Goal: Information Seeking & Learning: Learn about a topic

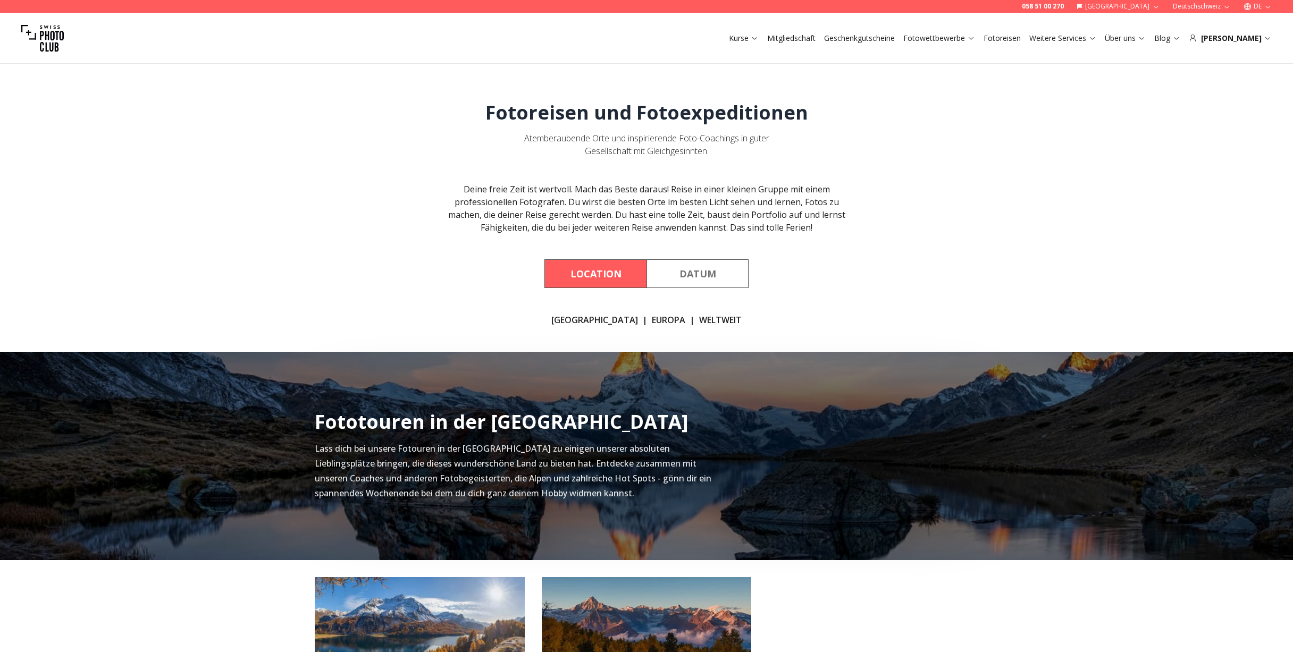
click at [608, 271] on button "Location" at bounding box center [595, 273] width 102 height 29
click at [699, 320] on link "WELTWEIT" at bounding box center [720, 320] width 43 height 13
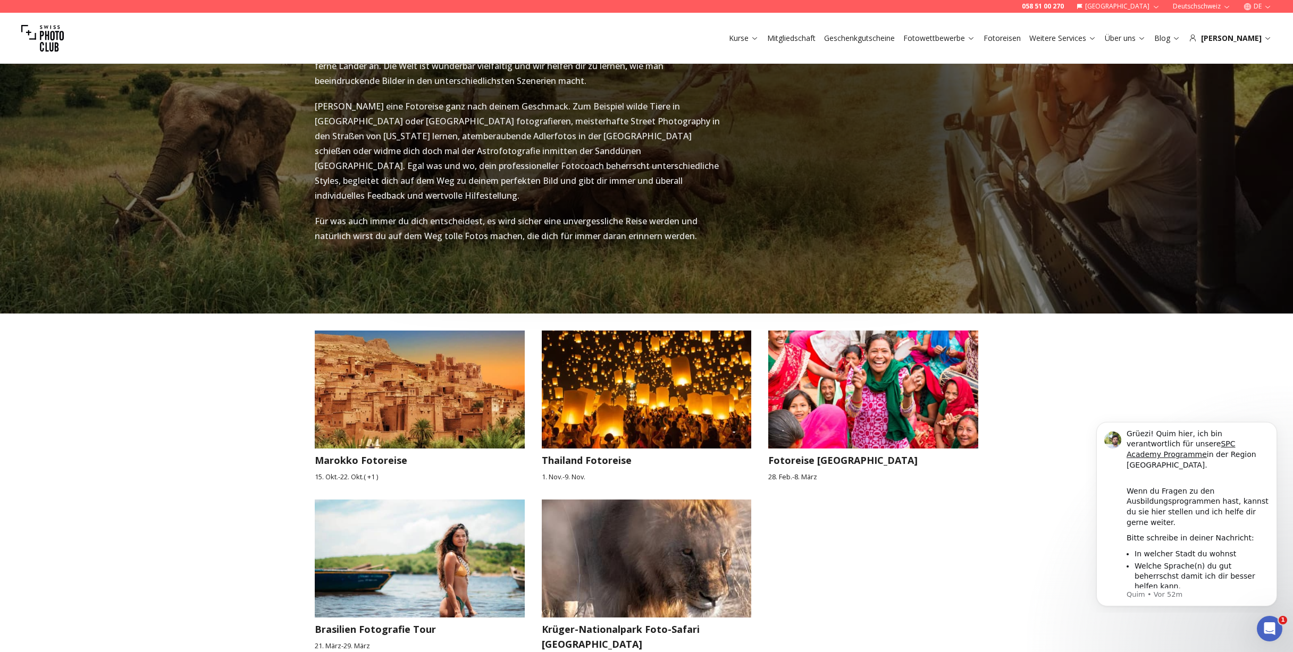
scroll to position [1327, 0]
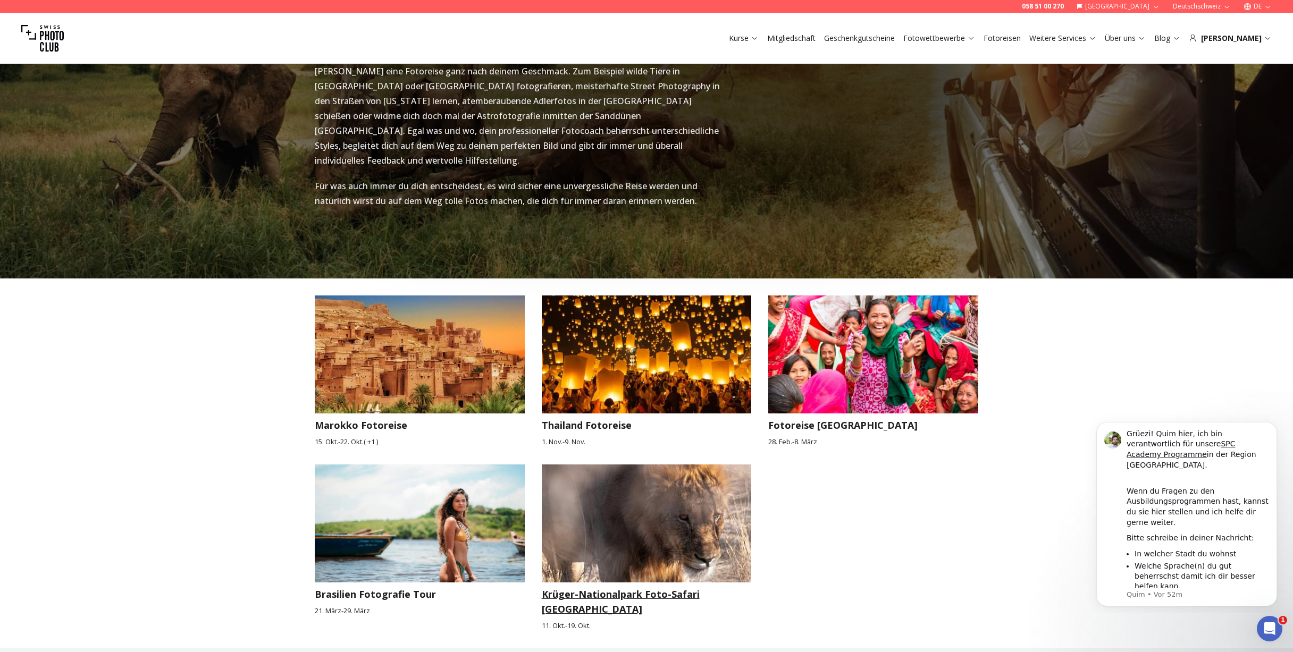
click at [637, 587] on h3 "Krüger-Nationalpark Foto-Safari [GEOGRAPHIC_DATA]" at bounding box center [647, 602] width 210 height 30
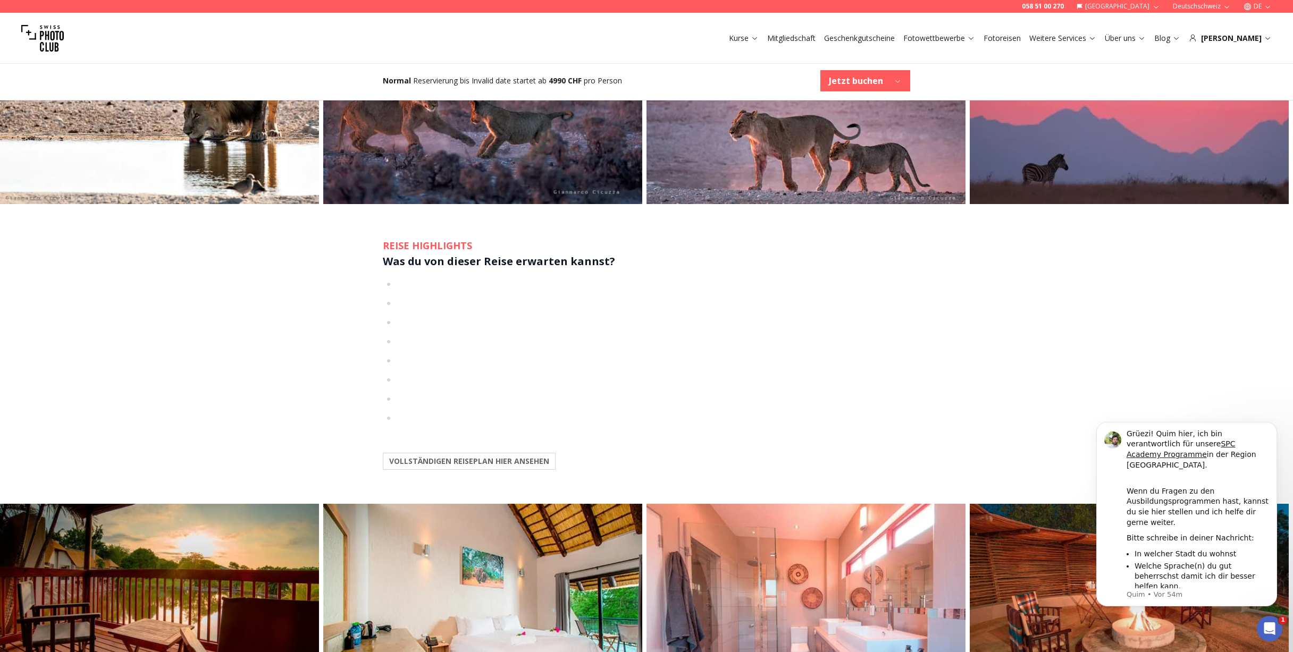
scroll to position [1754, 0]
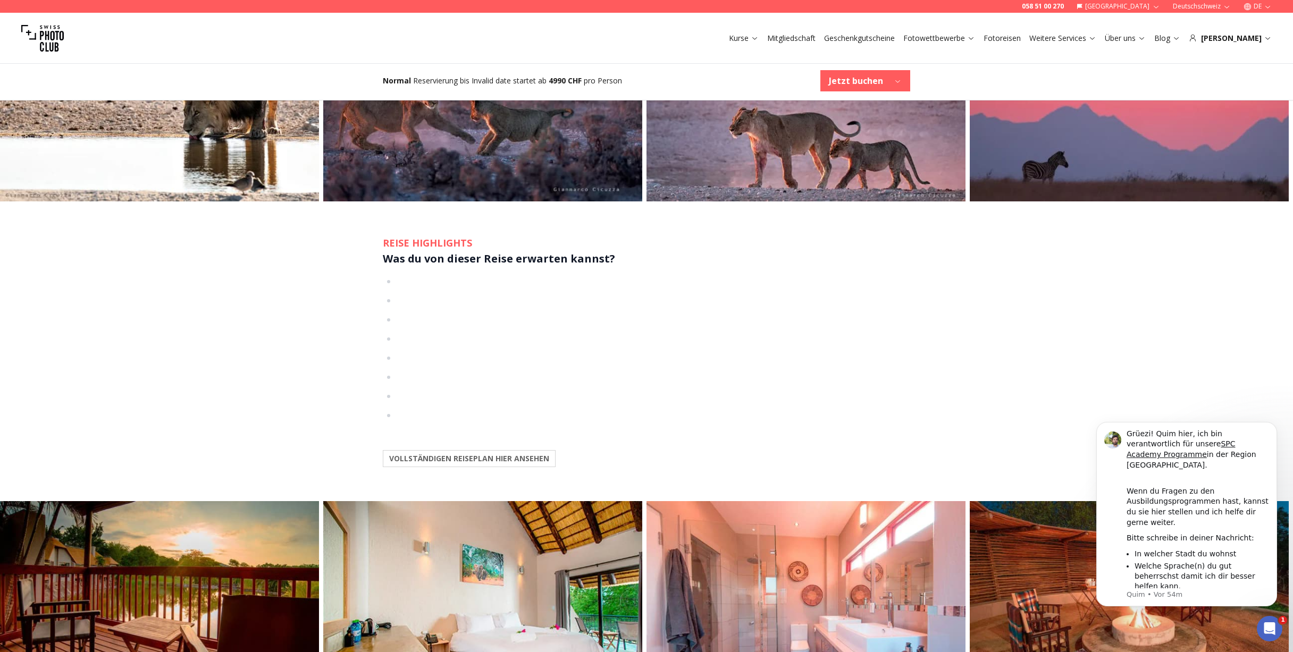
click at [528, 453] on b "VOLLSTÄNDIGEN REISEPLAN HIER ANSEHEN" at bounding box center [469, 458] width 160 height 11
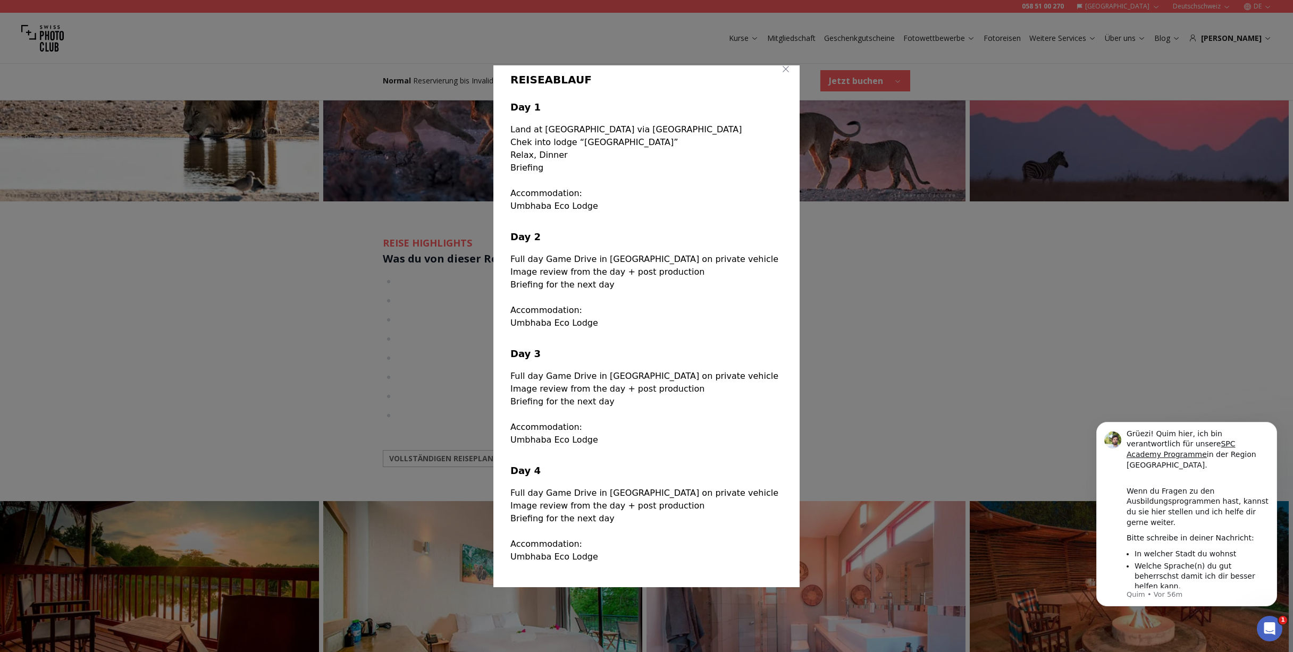
scroll to position [0, 0]
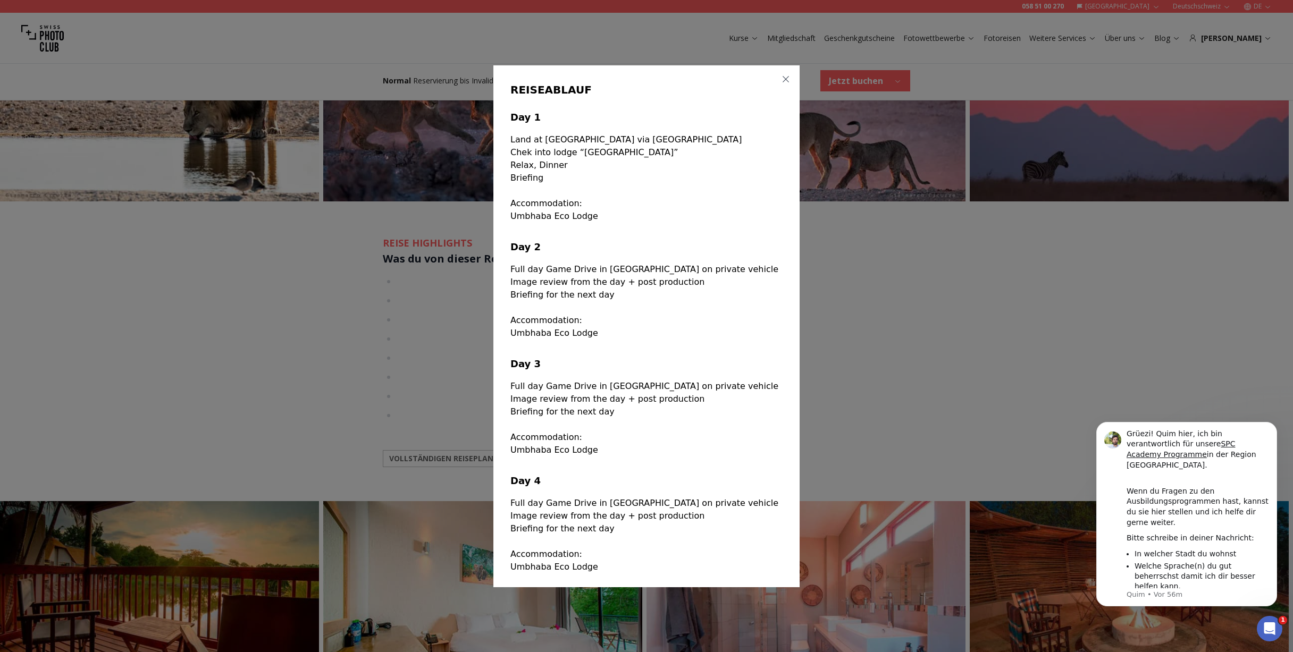
click at [781, 80] on icon "button" at bounding box center [785, 79] width 9 height 9
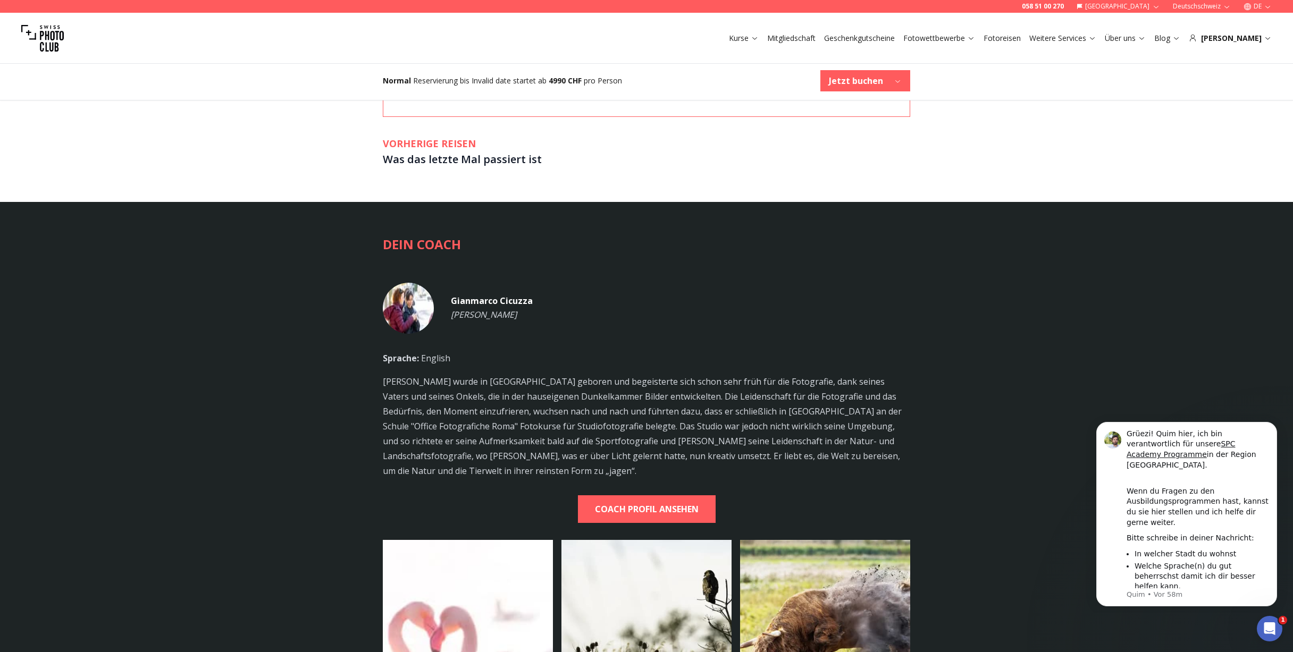
scroll to position [3456, 0]
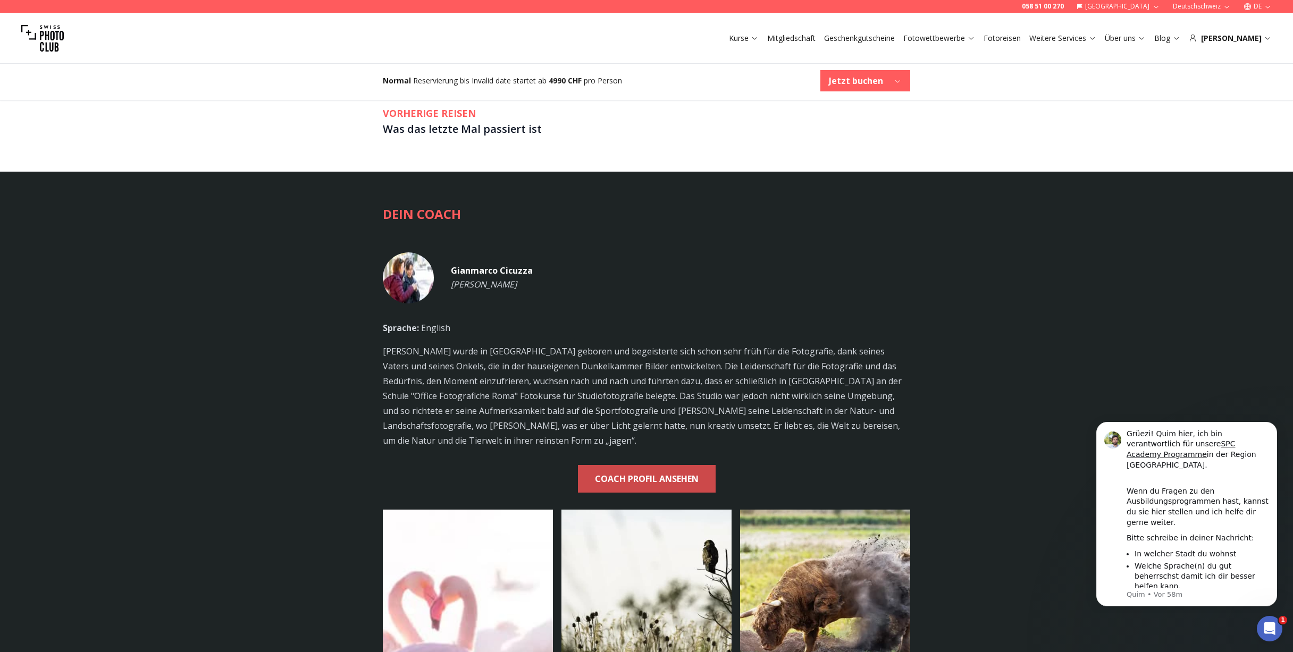
click at [652, 472] on b "COACH PROFIL ANSEHEN" at bounding box center [647, 479] width 104 height 15
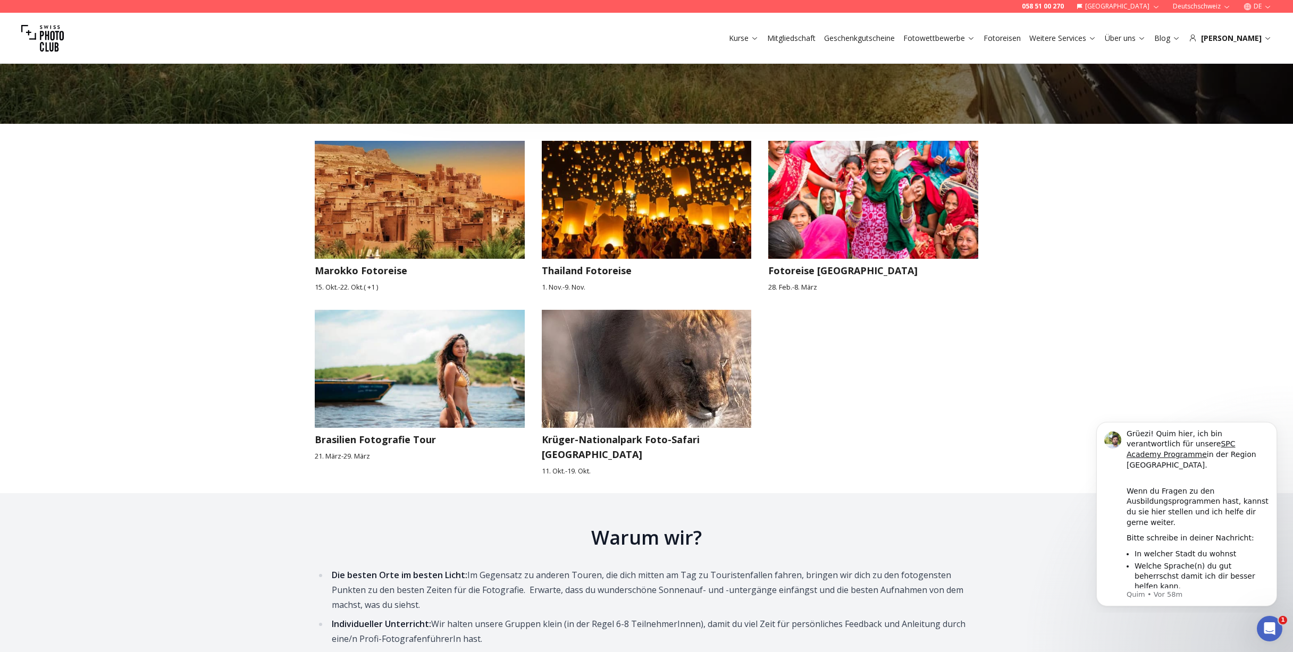
scroll to position [1486, 0]
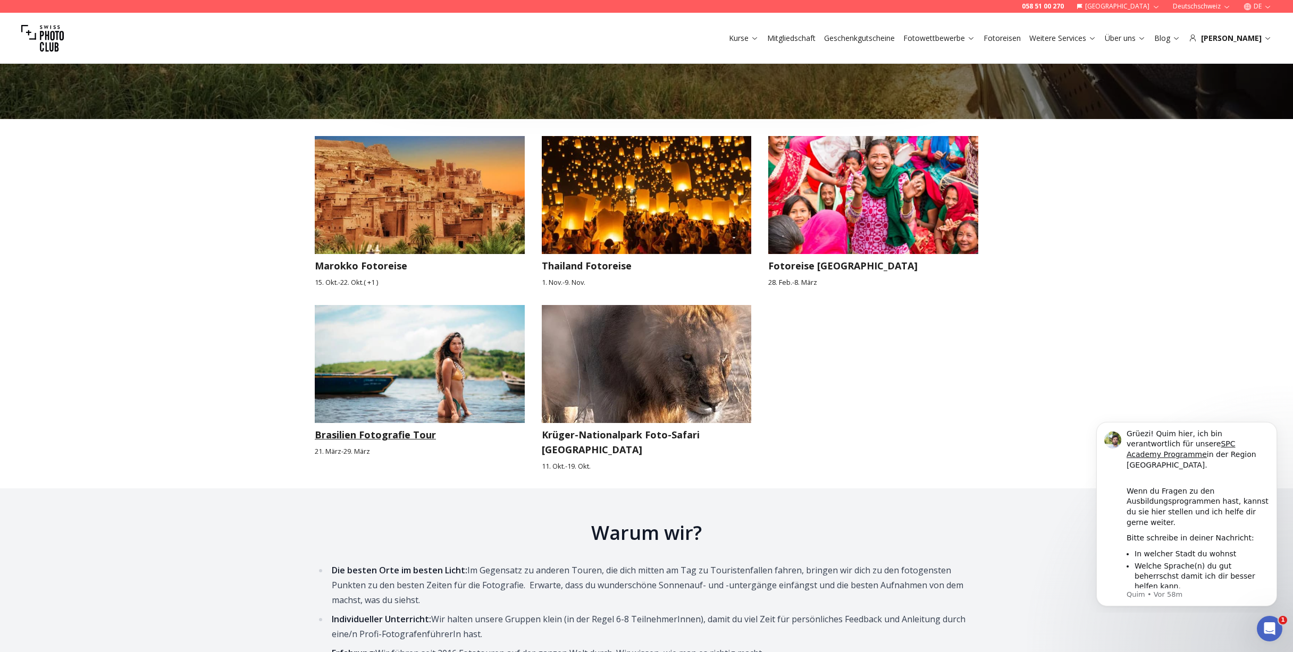
click at [442, 371] on img at bounding box center [420, 364] width 210 height 118
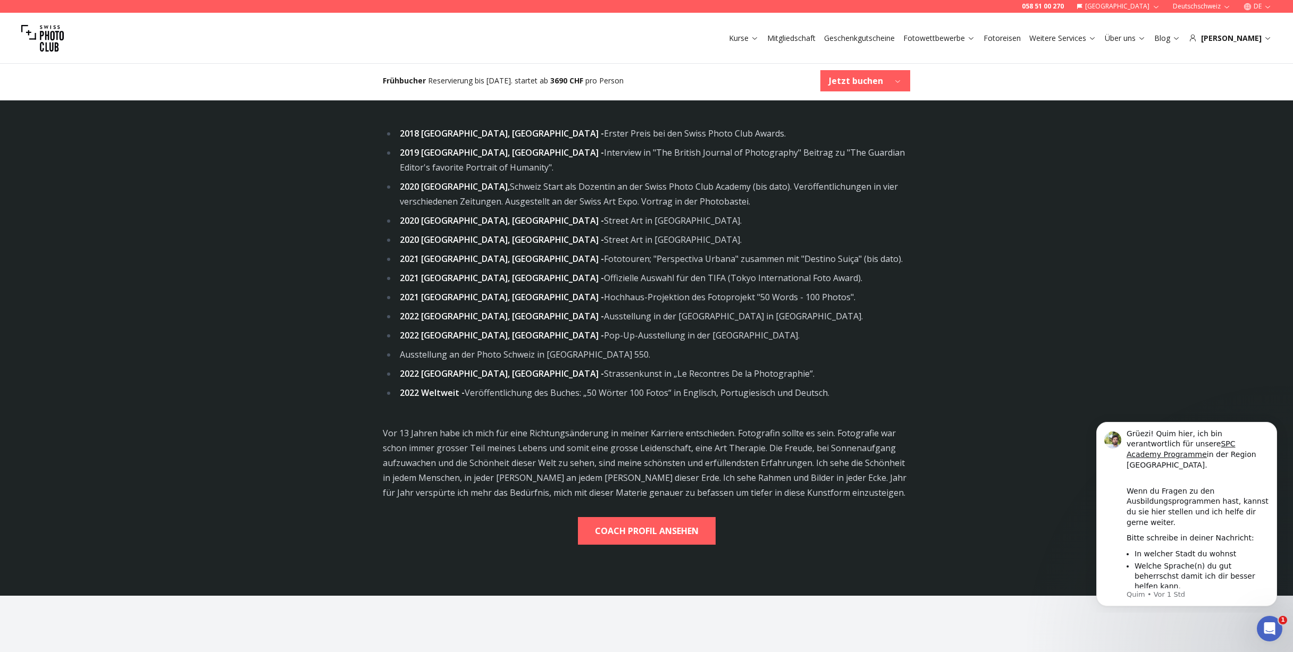
scroll to position [3222, 0]
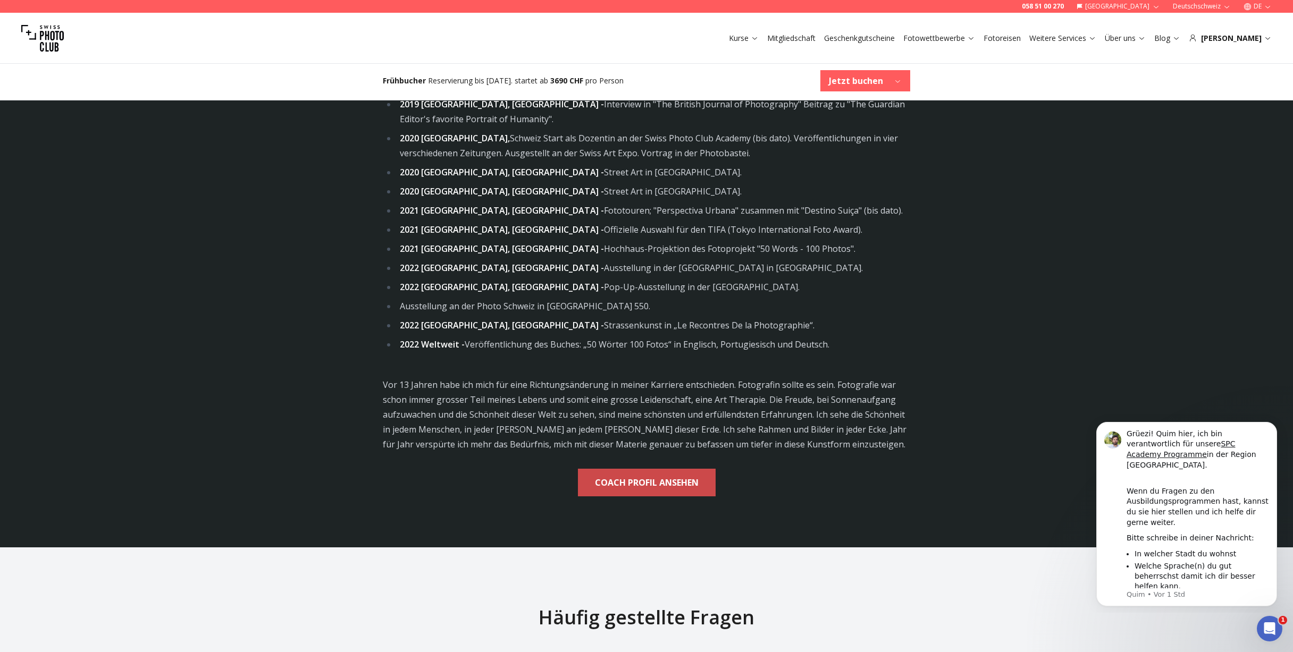
click at [652, 475] on b "COACH PROFIL ANSEHEN" at bounding box center [647, 482] width 104 height 15
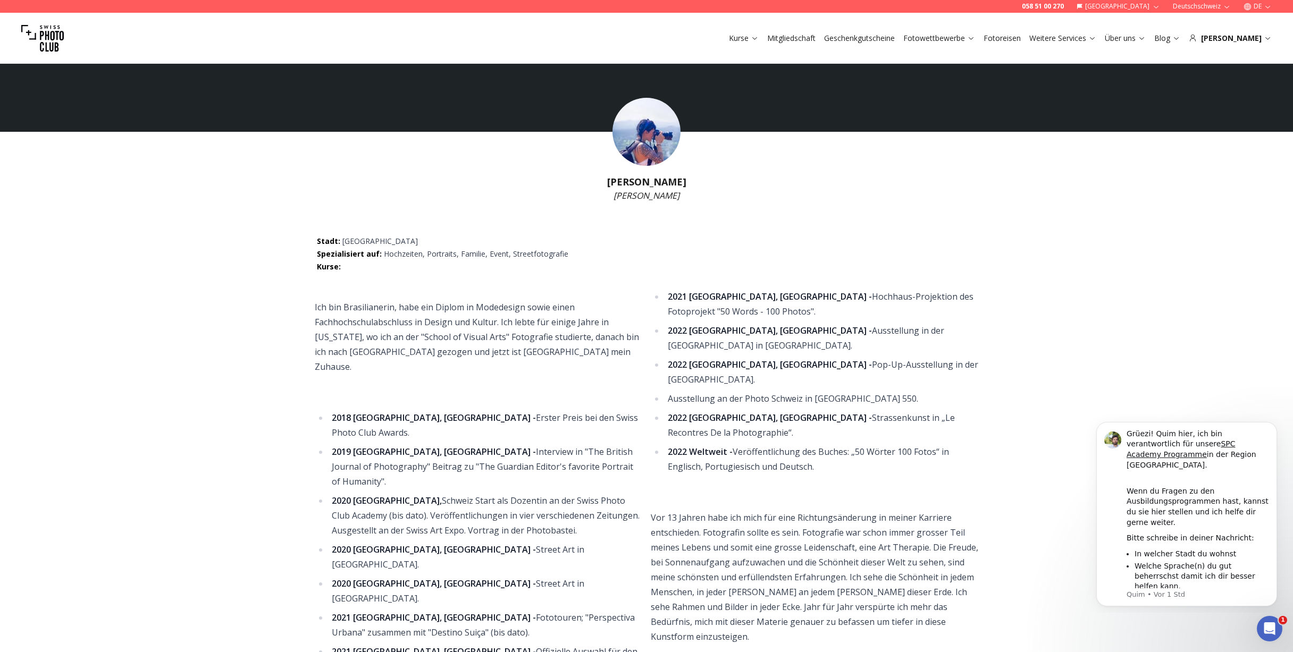
click at [656, 141] on img at bounding box center [646, 132] width 68 height 68
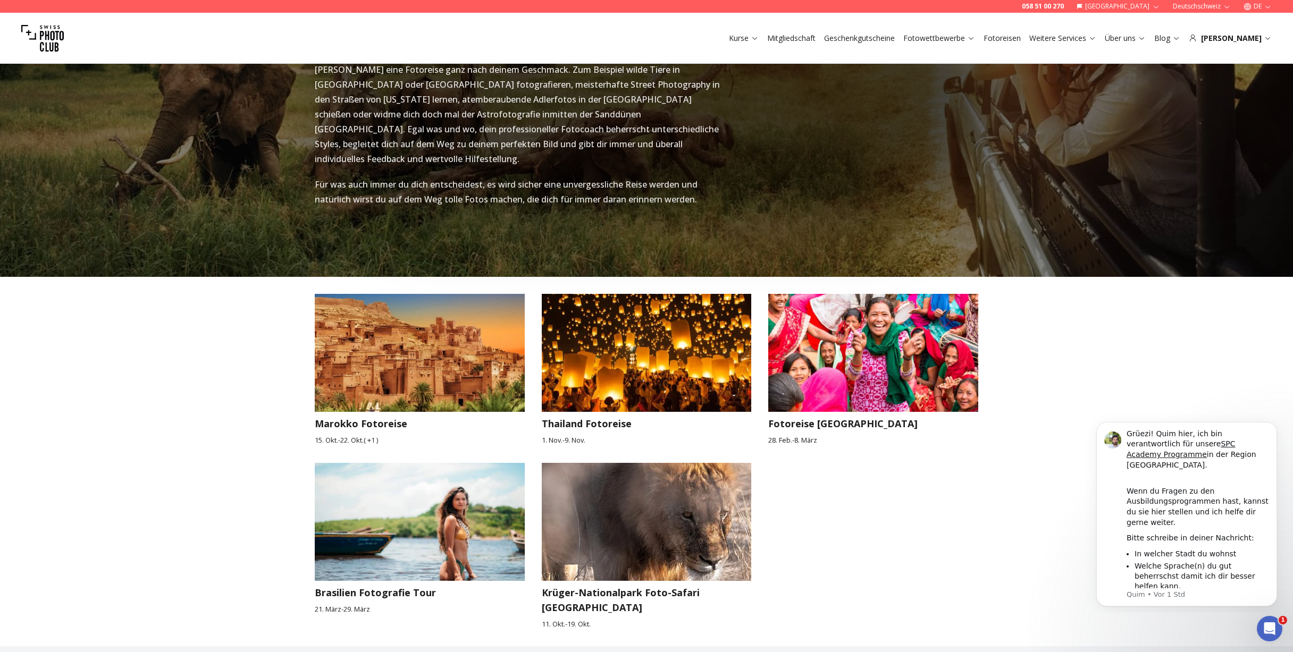
scroll to position [1327, 0]
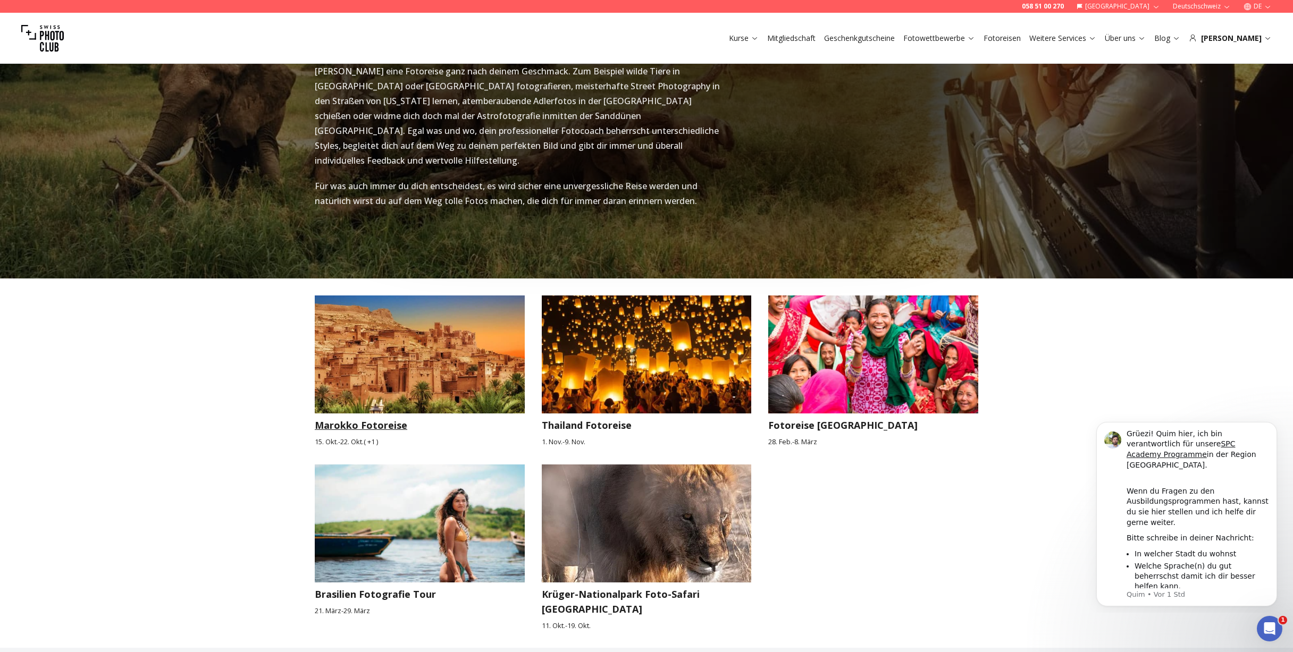
click at [449, 363] on img at bounding box center [420, 355] width 210 height 118
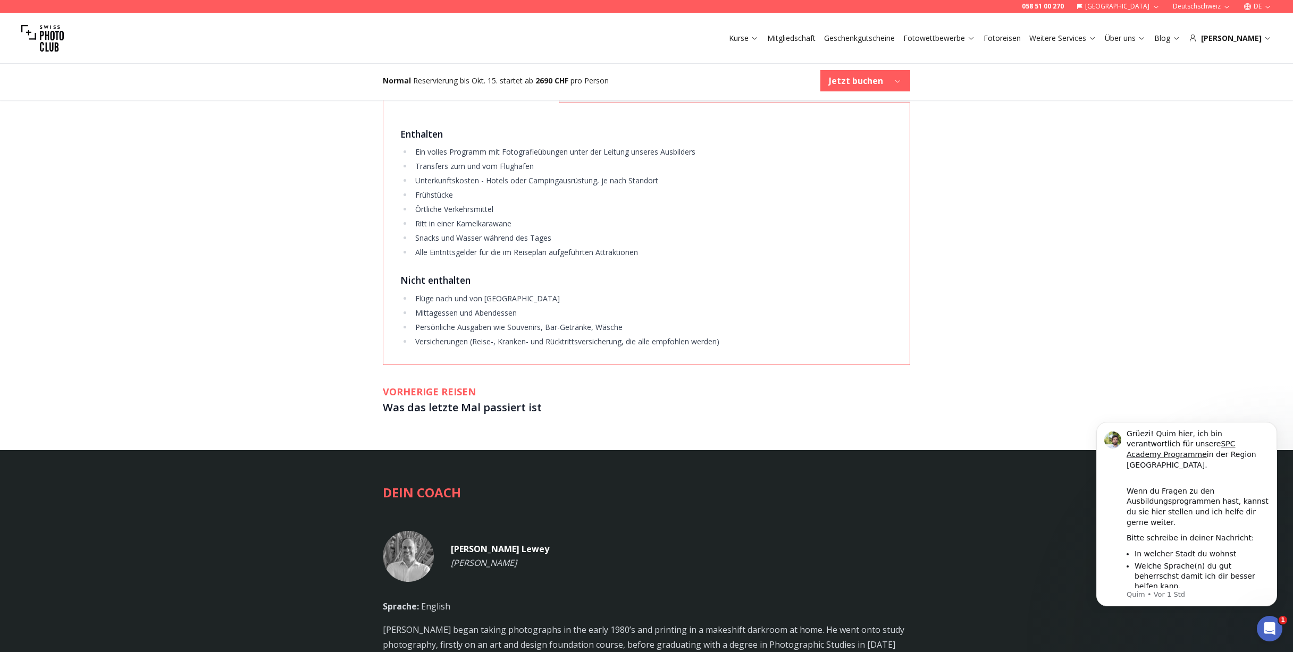
scroll to position [2286, 0]
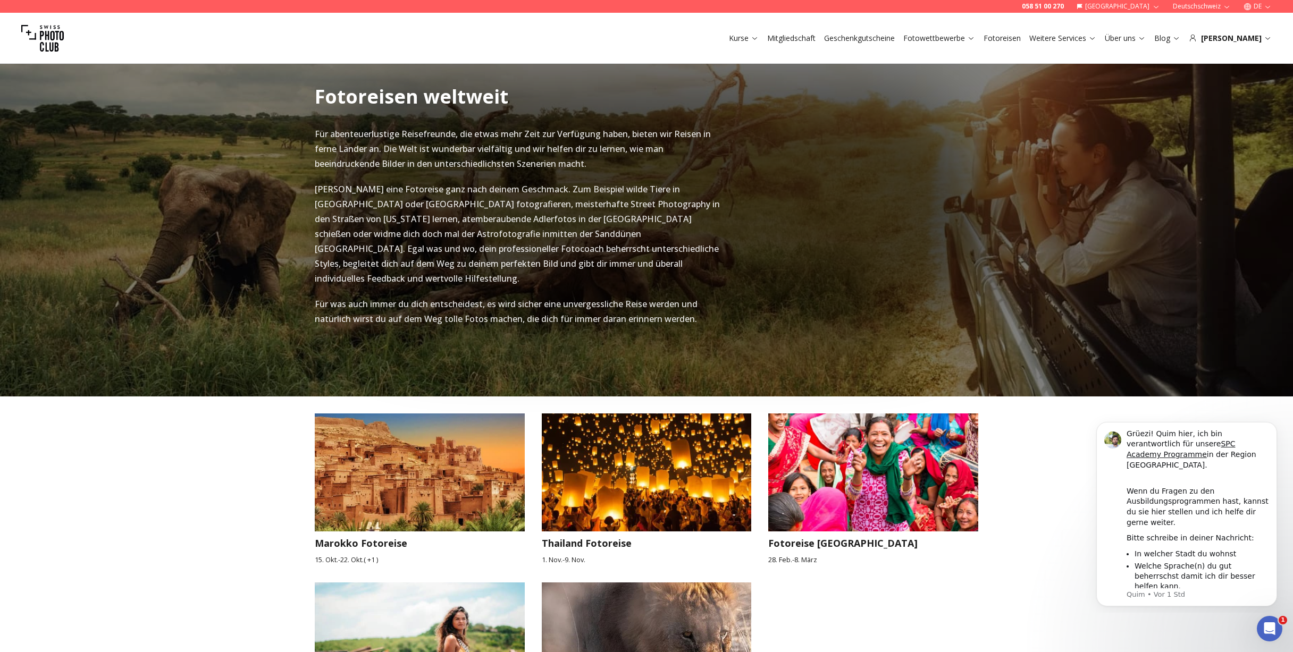
scroll to position [1221, 0]
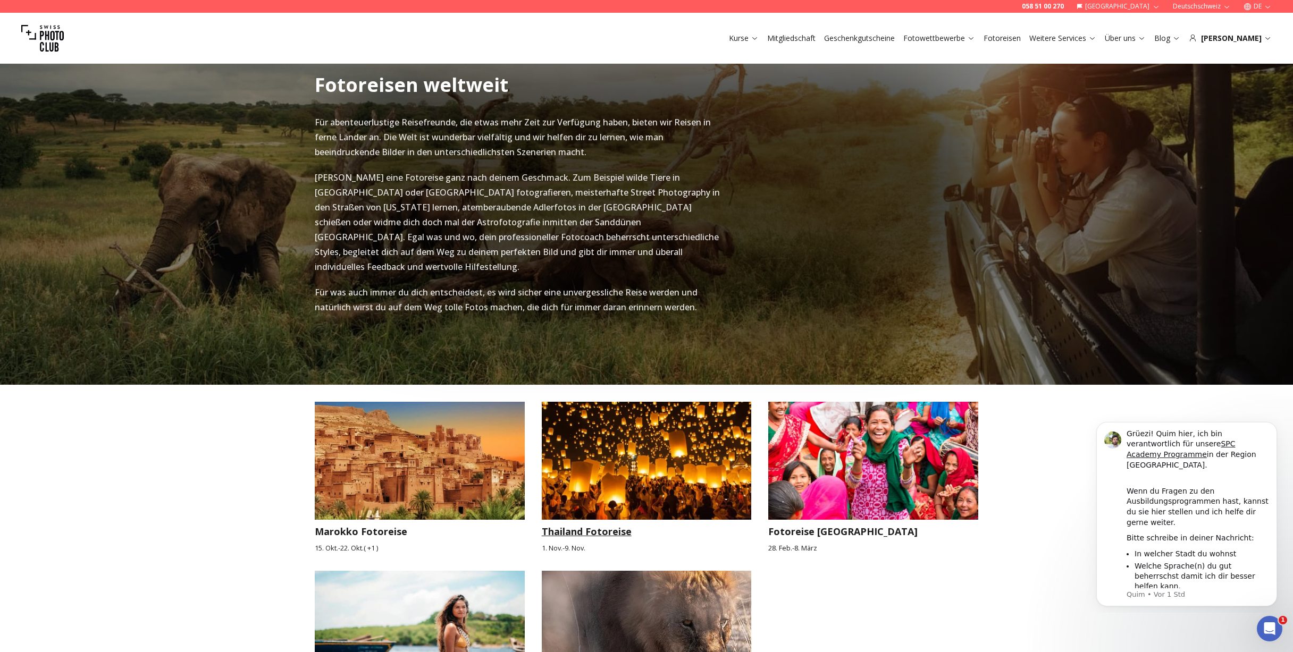
click at [697, 447] on img at bounding box center [647, 461] width 210 height 118
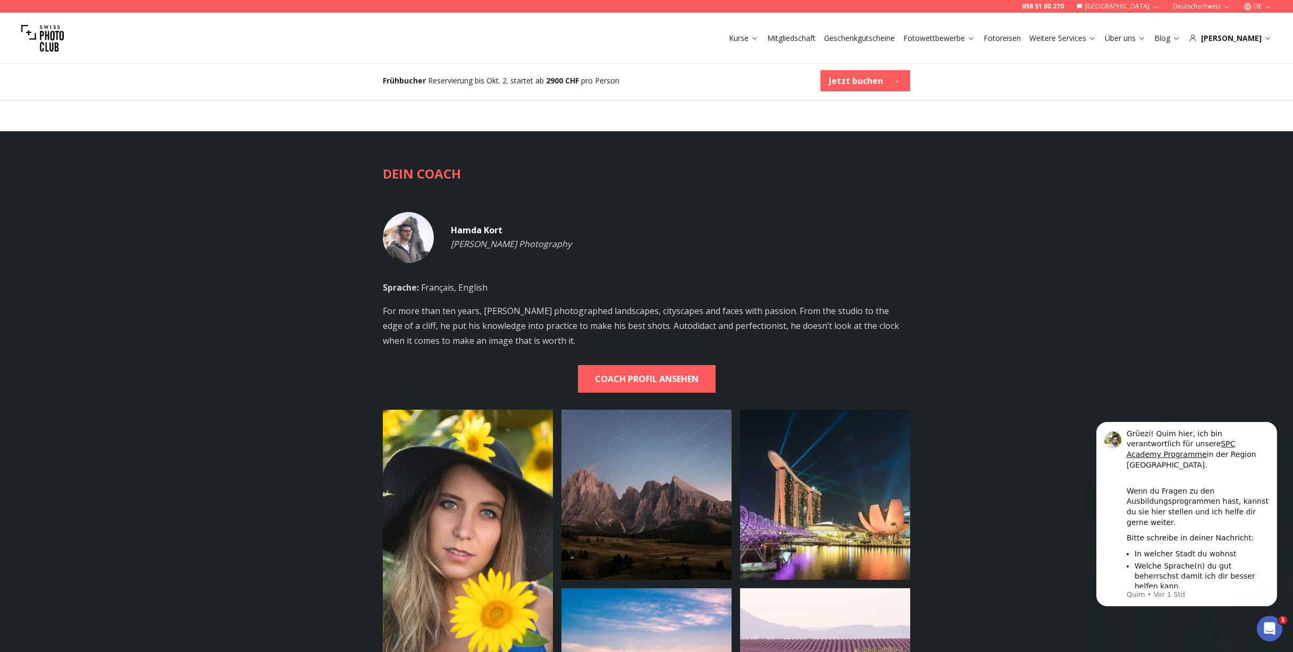
scroll to position [2871, 0]
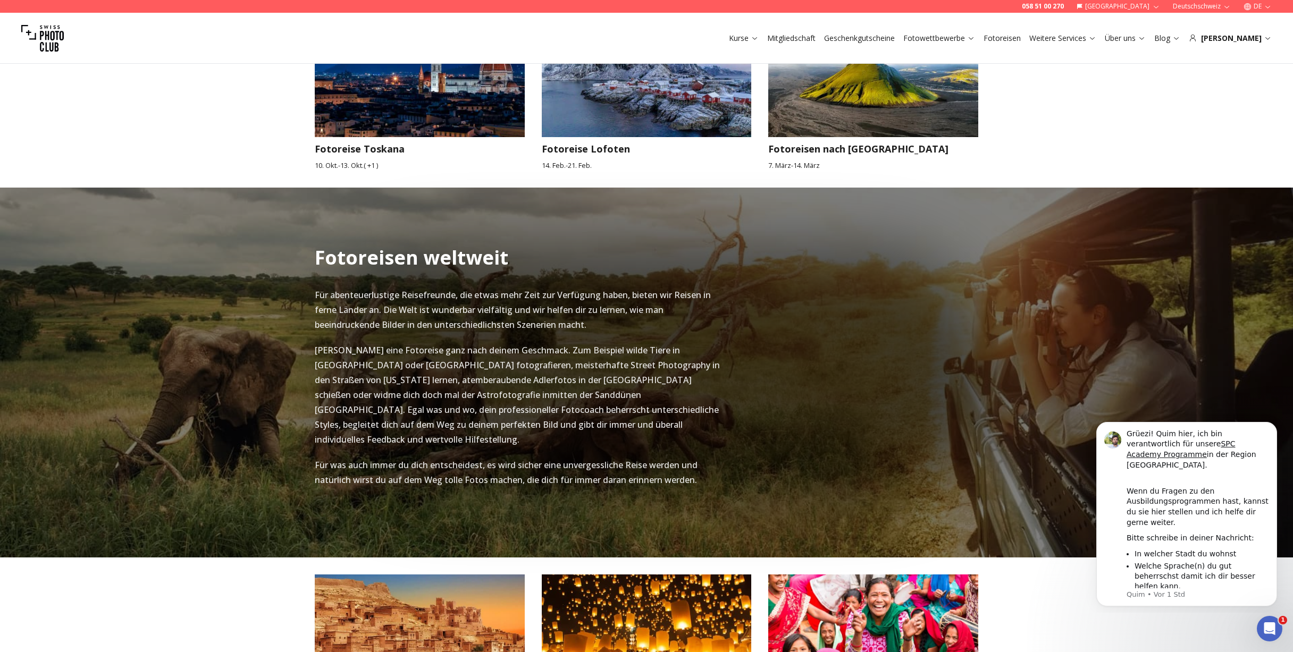
scroll to position [1221, 0]
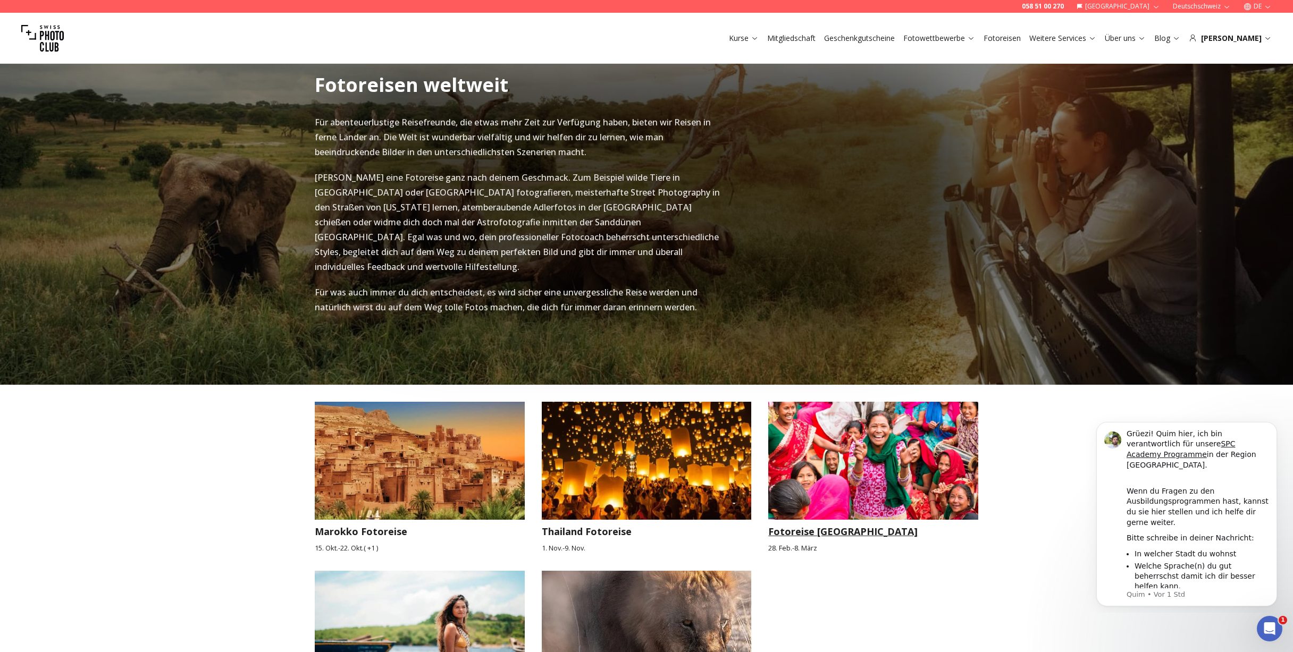
click at [820, 452] on img at bounding box center [873, 461] width 210 height 118
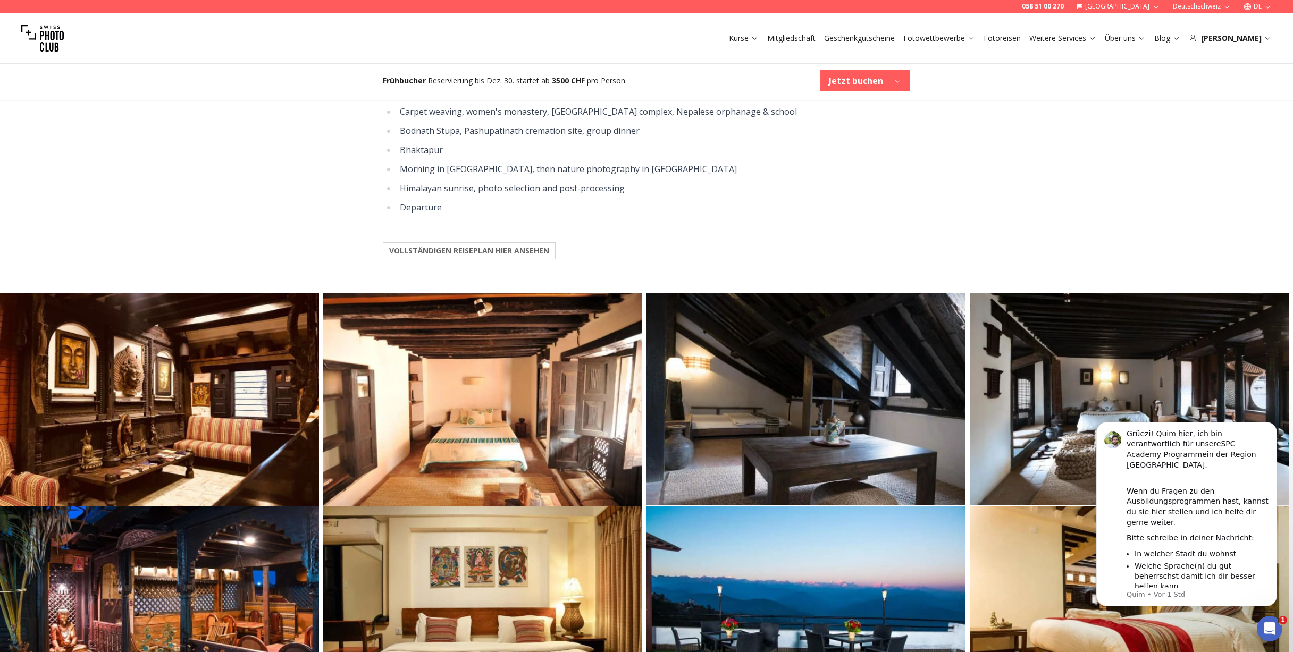
scroll to position [1648, 0]
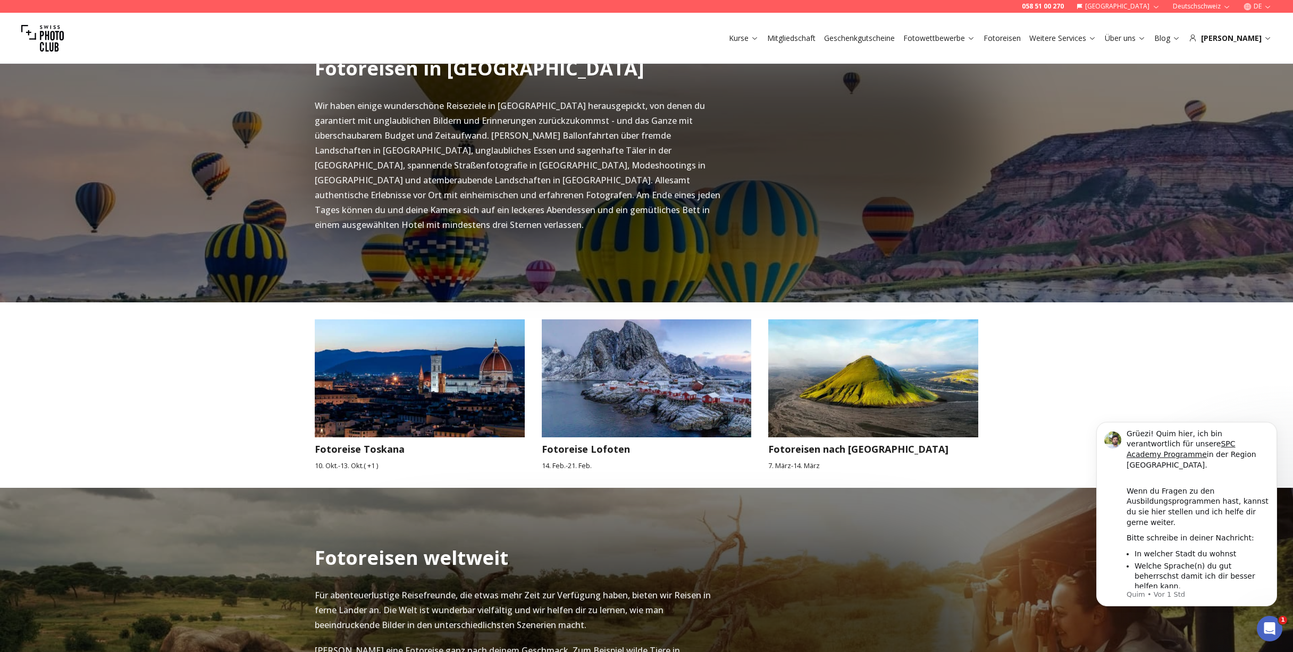
scroll to position [795, 0]
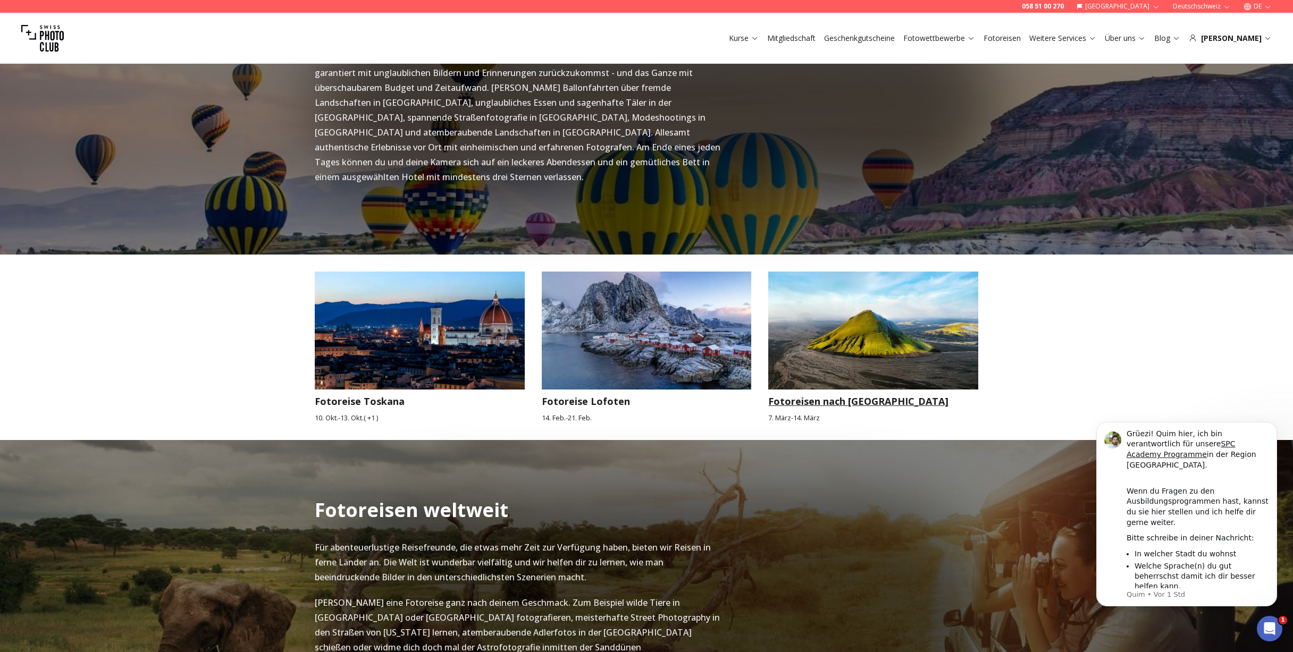
click at [835, 331] on img at bounding box center [873, 331] width 210 height 118
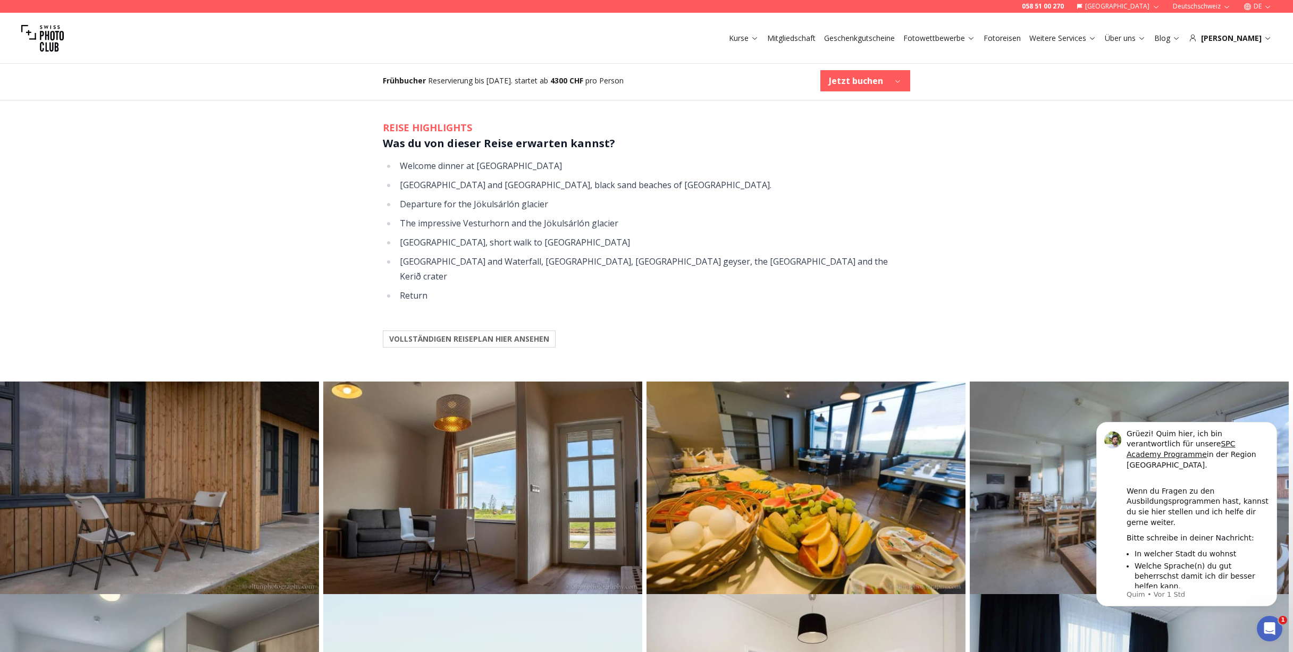
scroll to position [1542, 0]
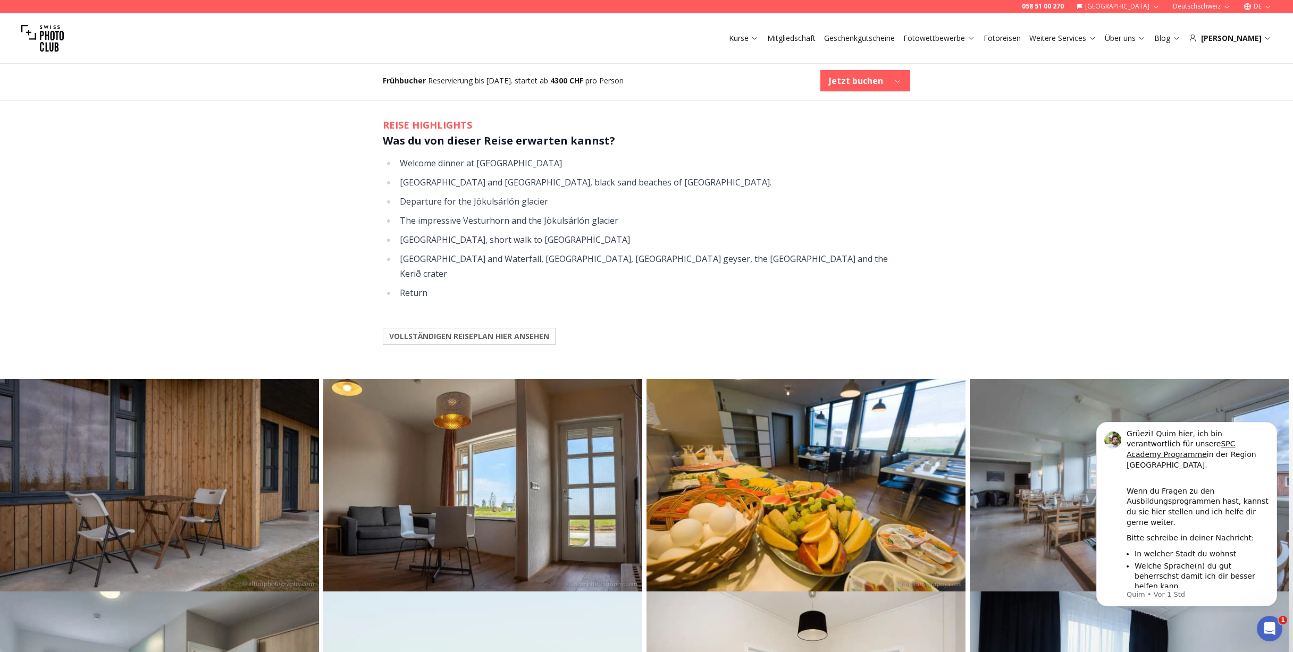
click at [484, 331] on b "VOLLSTÄNDIGEN REISEPLAN HIER ANSEHEN" at bounding box center [469, 336] width 160 height 11
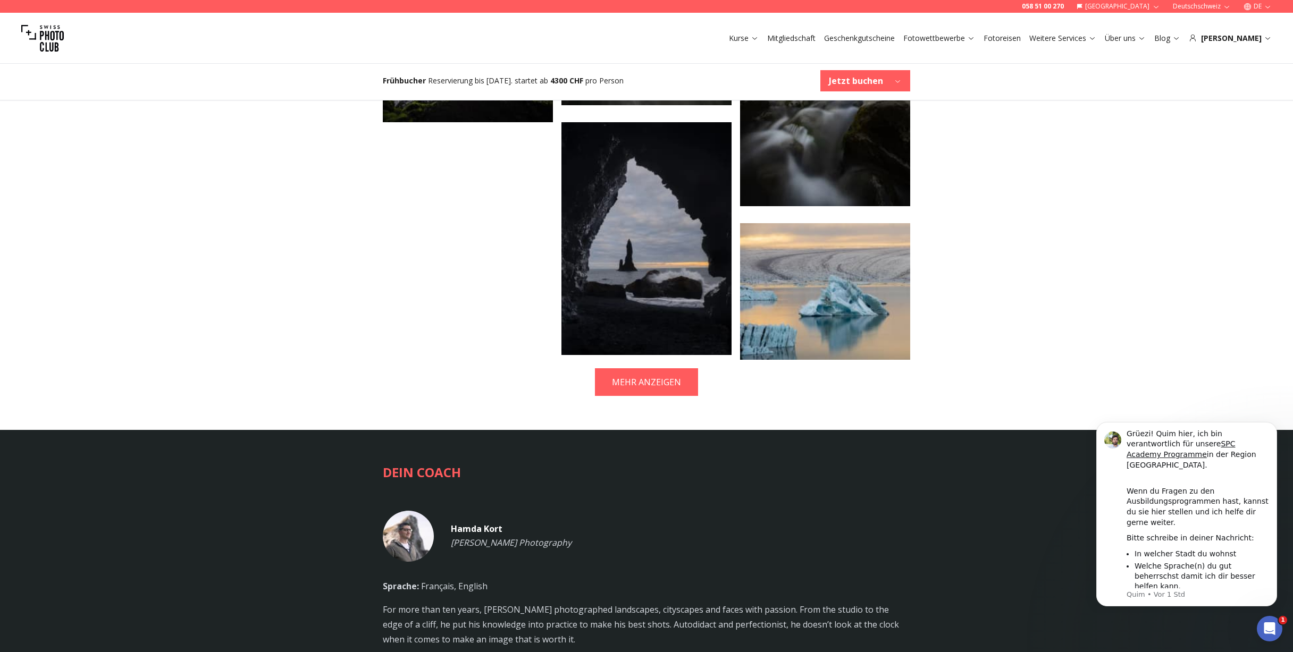
scroll to position [3190, 0]
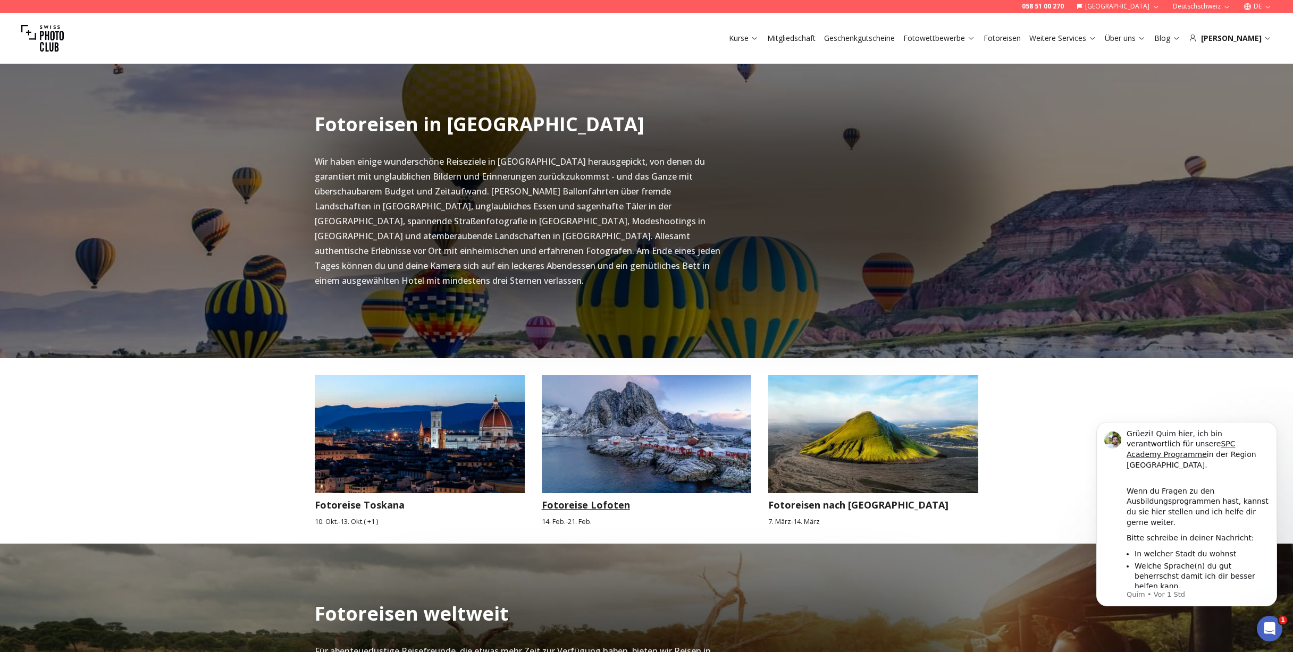
scroll to position [689, 0]
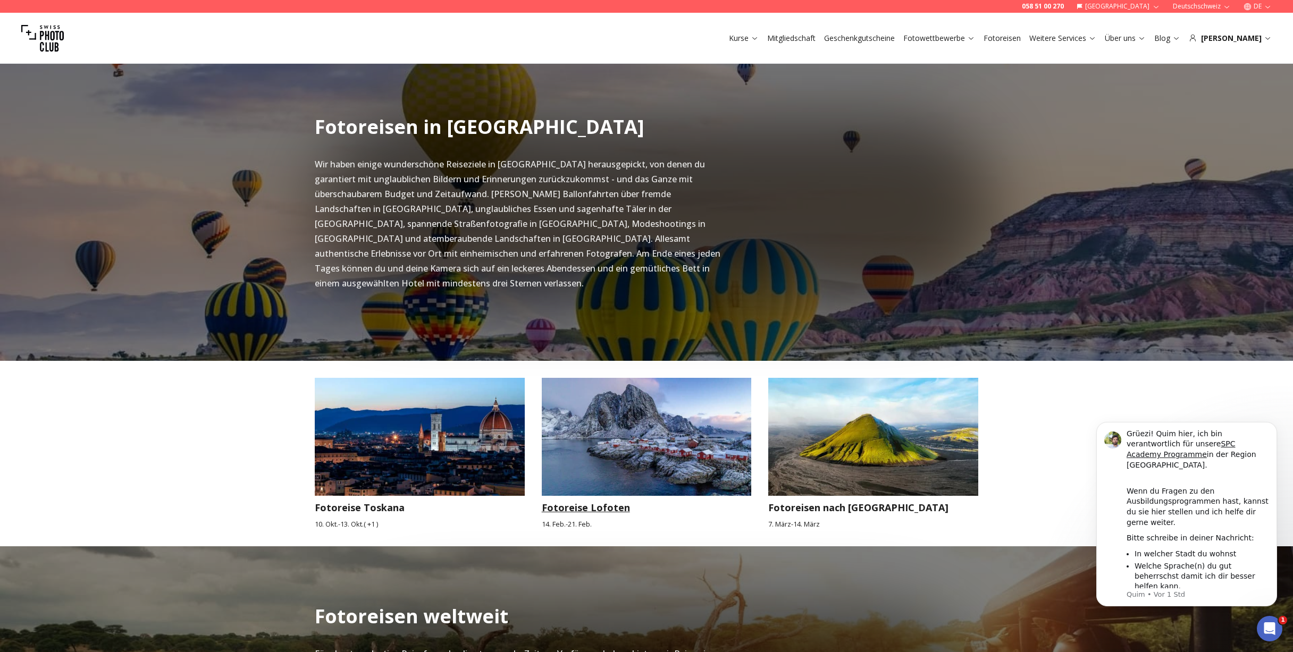
click at [655, 413] on img at bounding box center [647, 437] width 210 height 118
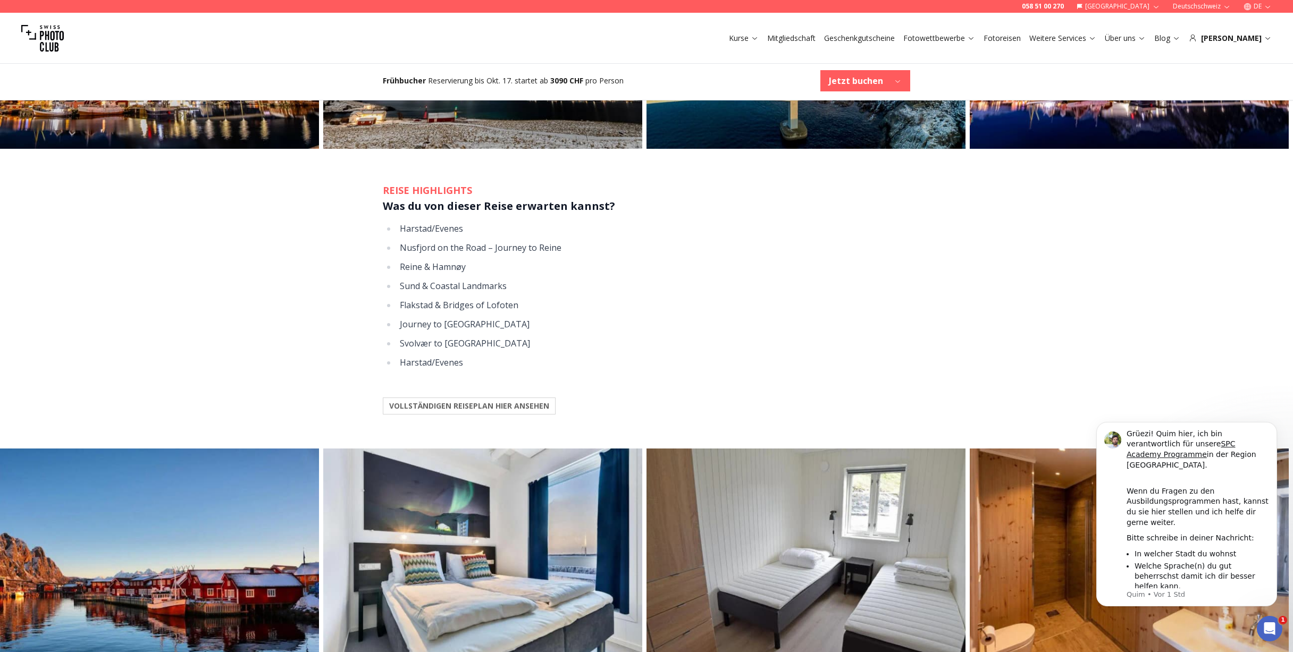
scroll to position [1010, 0]
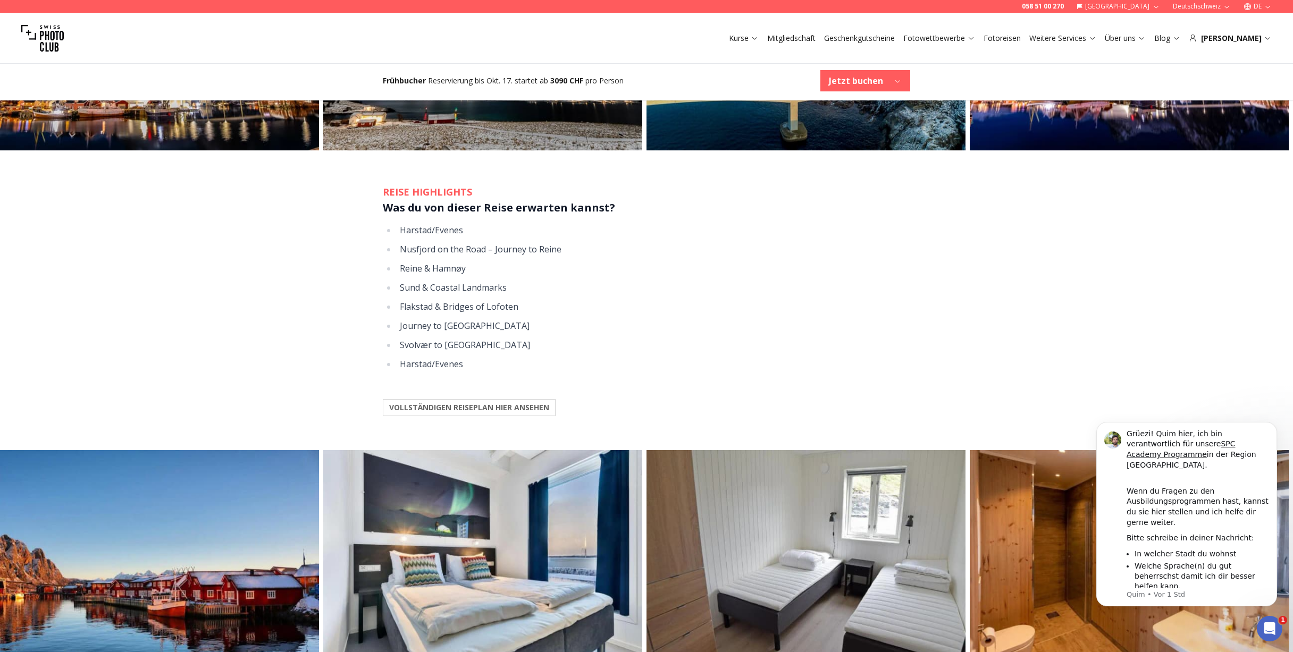
click at [479, 411] on b "VOLLSTÄNDIGEN REISEPLAN HIER ANSEHEN" at bounding box center [469, 407] width 160 height 11
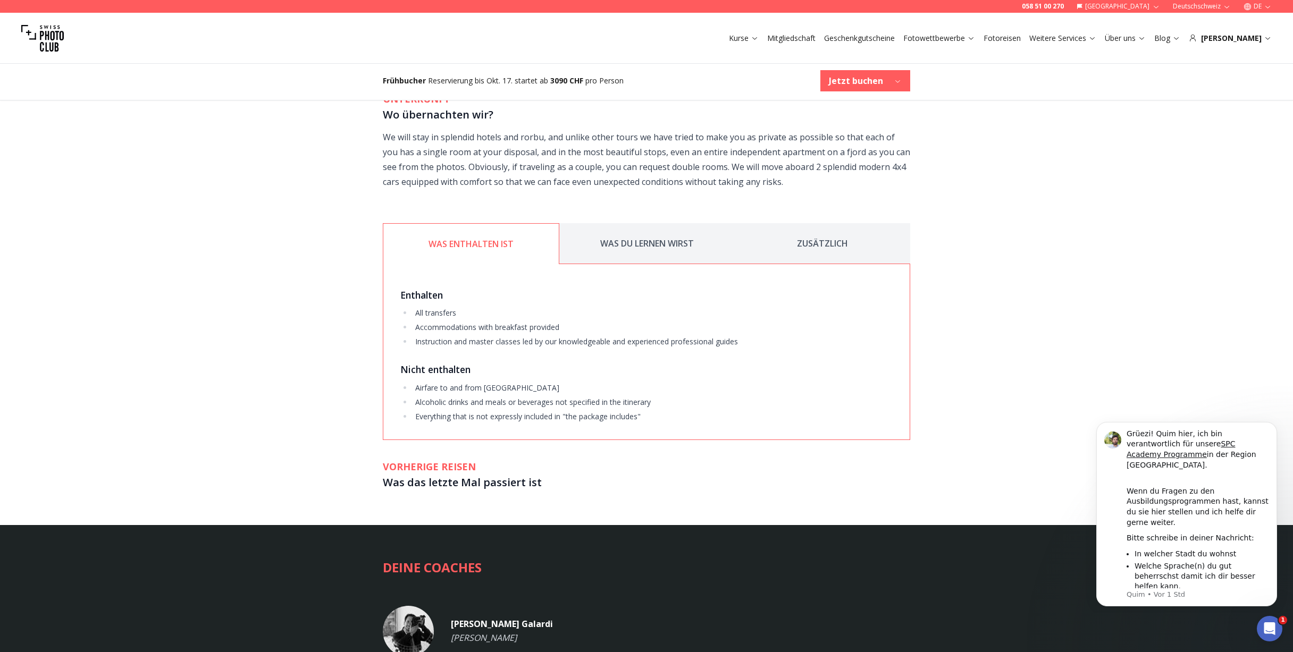
scroll to position [1839, 0]
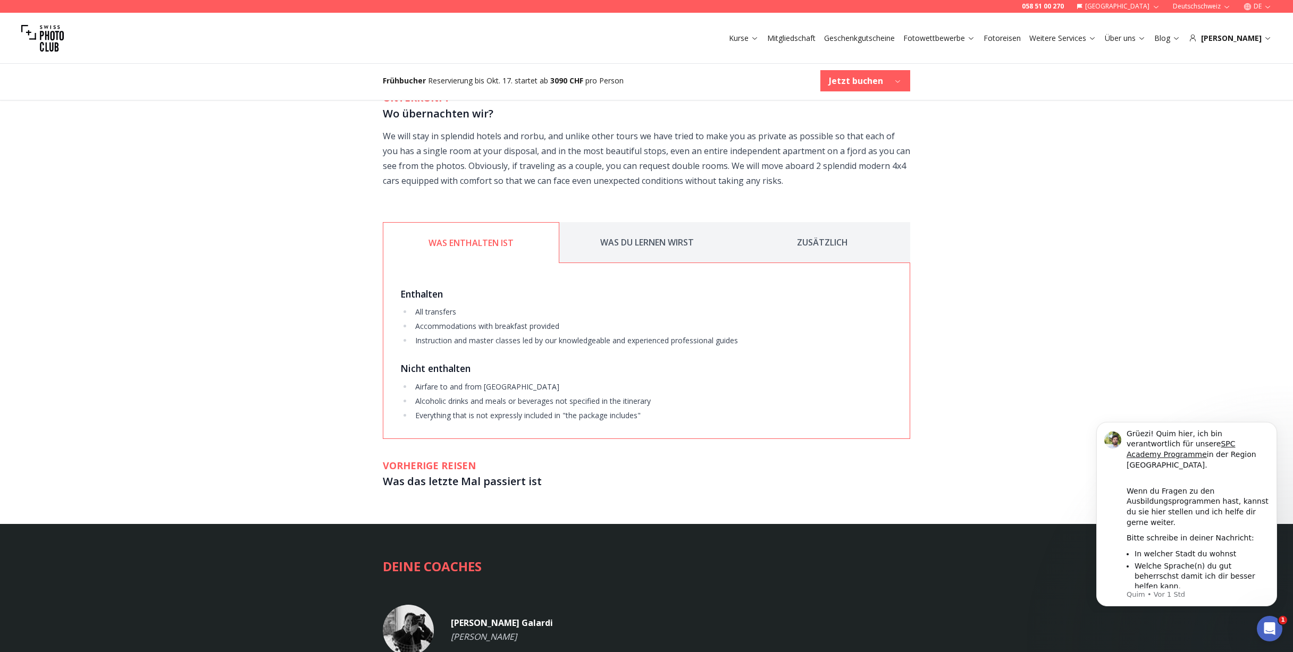
click at [630, 235] on button "WAS DU LERNEN WIRST" at bounding box center [646, 242] width 175 height 41
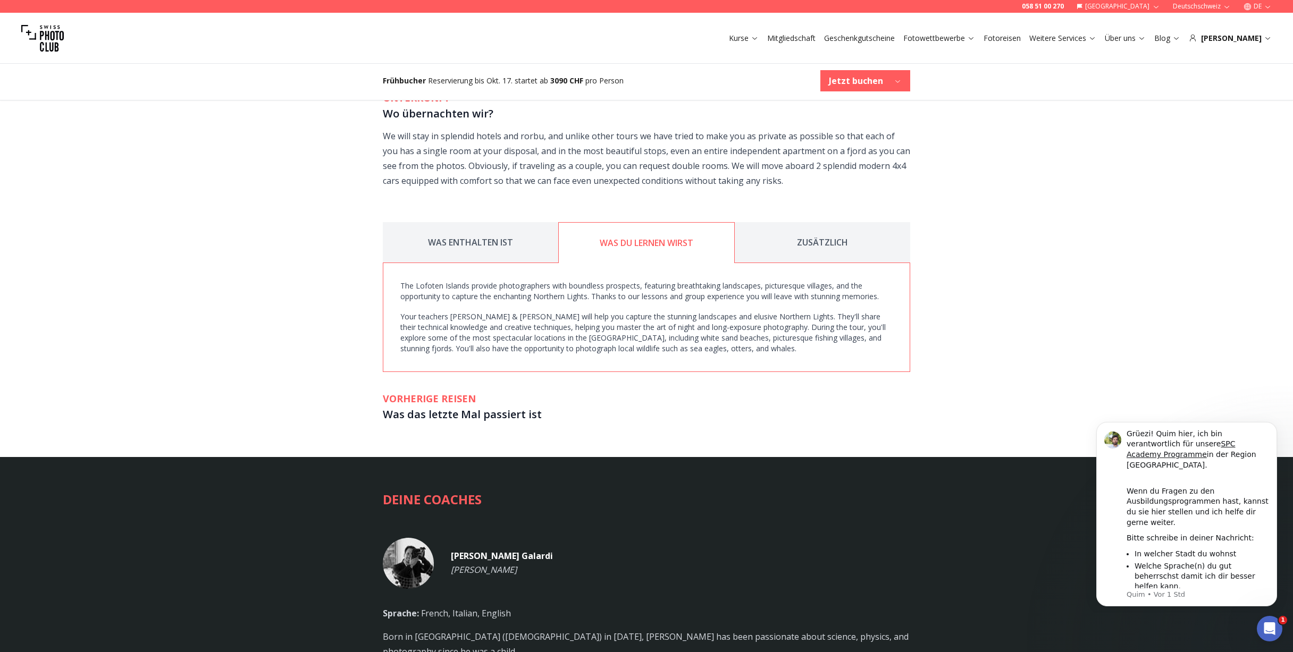
click at [822, 237] on button "ZUSÄTZLICH" at bounding box center [822, 242] width 175 height 41
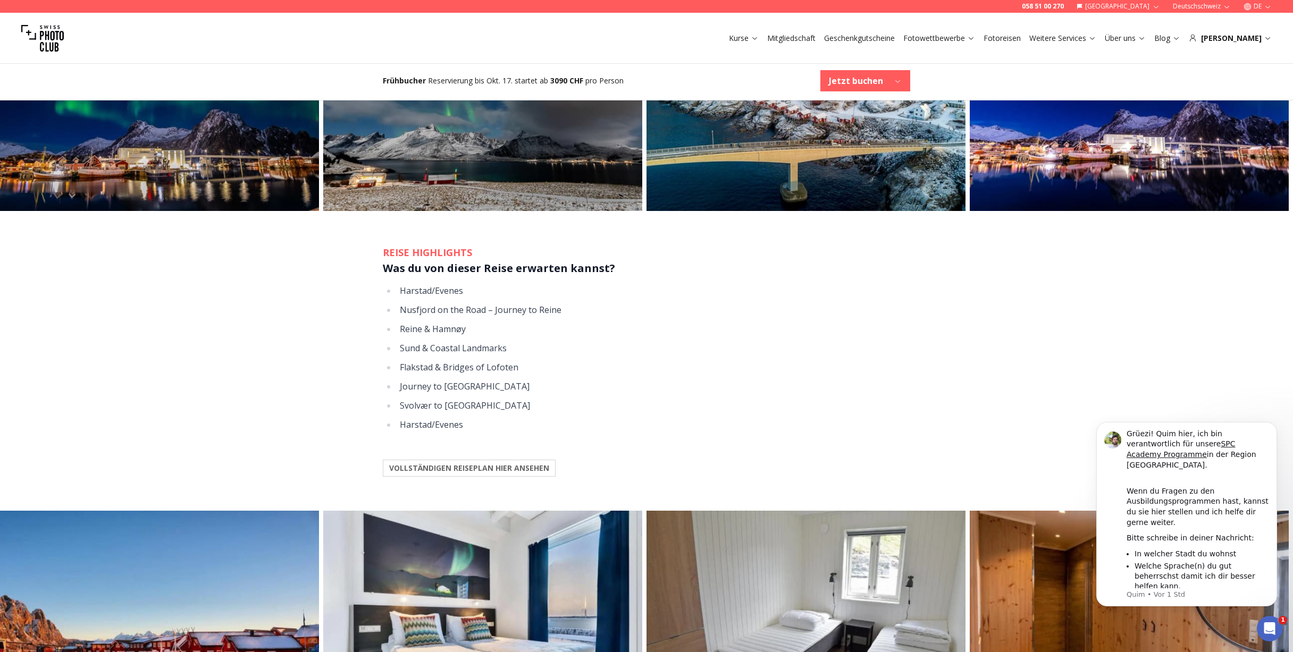
scroll to position [936, 0]
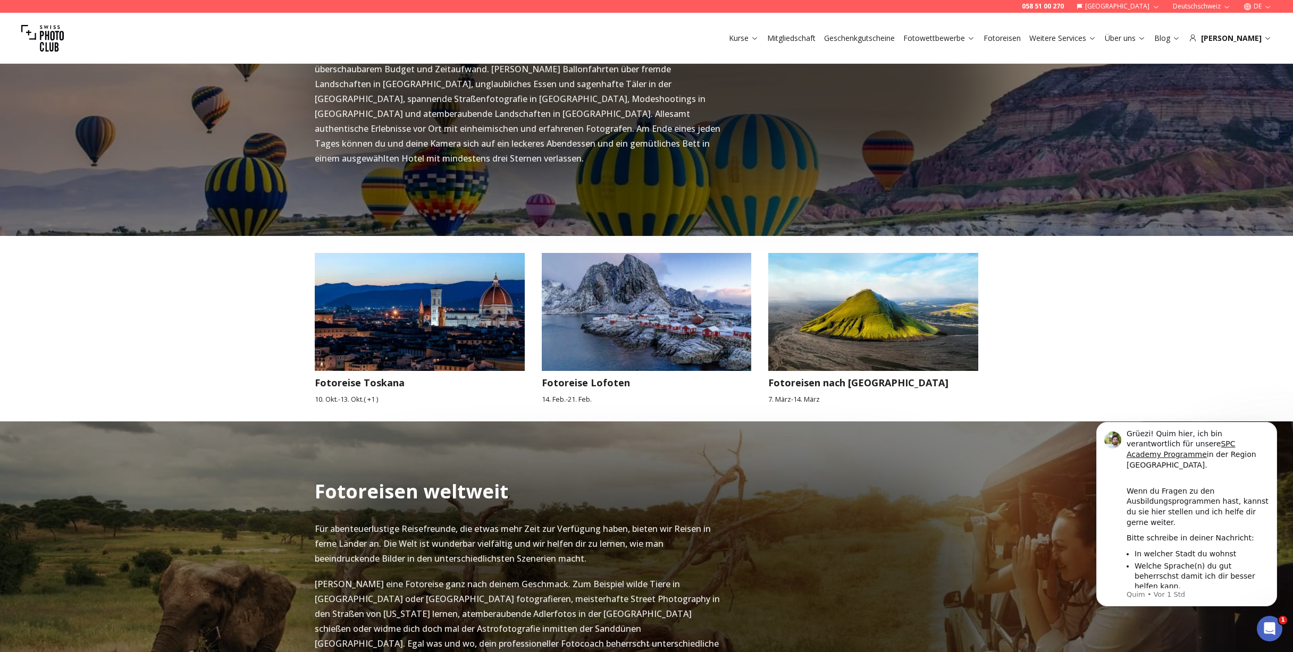
scroll to position [795, 0]
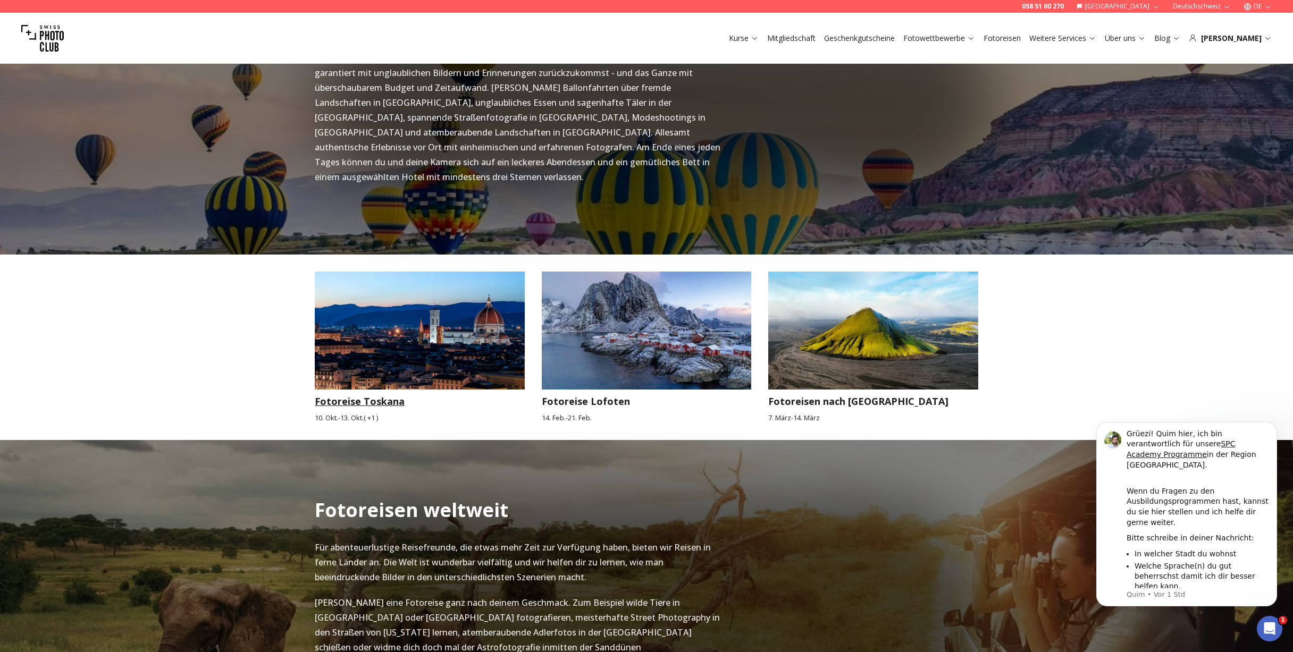
click at [455, 293] on img at bounding box center [420, 331] width 210 height 118
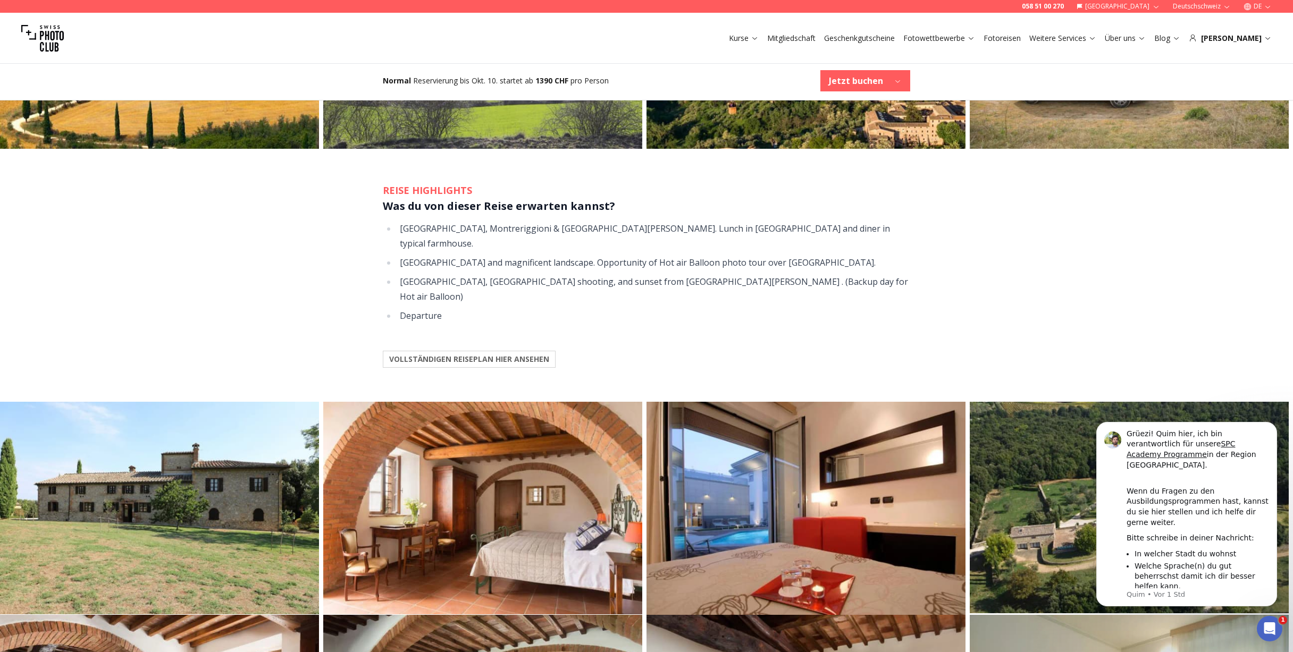
scroll to position [1223, 0]
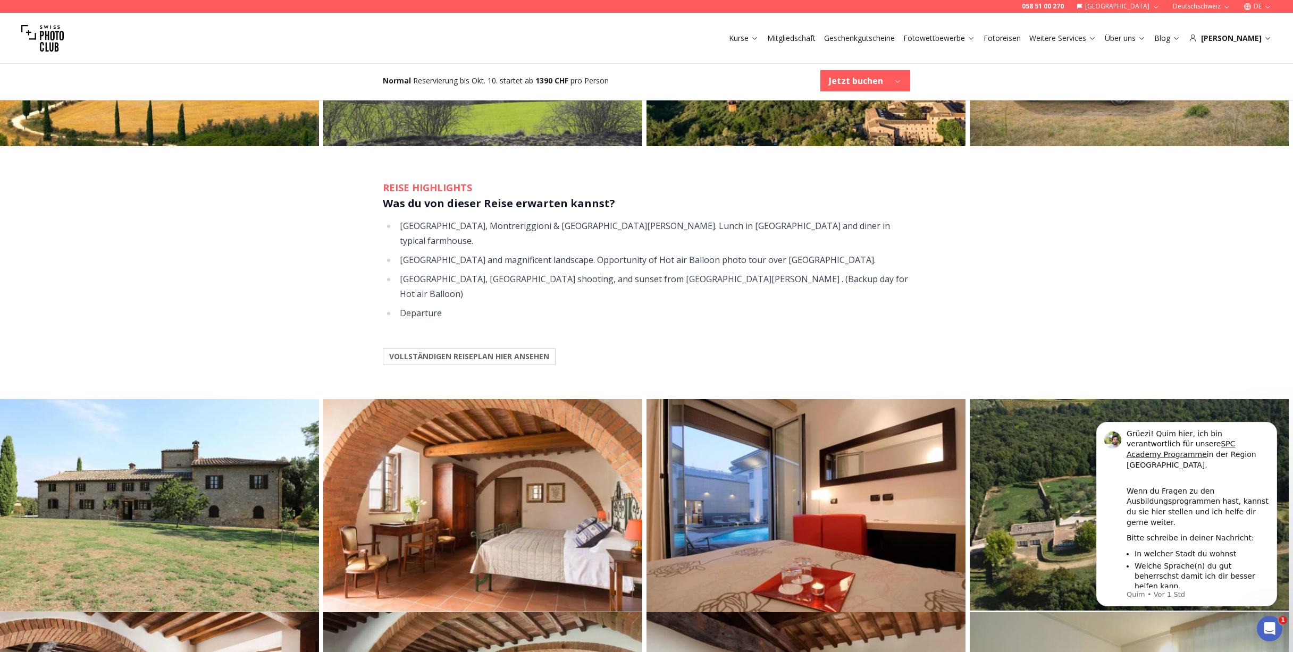
click at [502, 348] on button "VOLLSTÄNDIGEN REISEPLAN HIER ANSEHEN" at bounding box center [469, 356] width 173 height 17
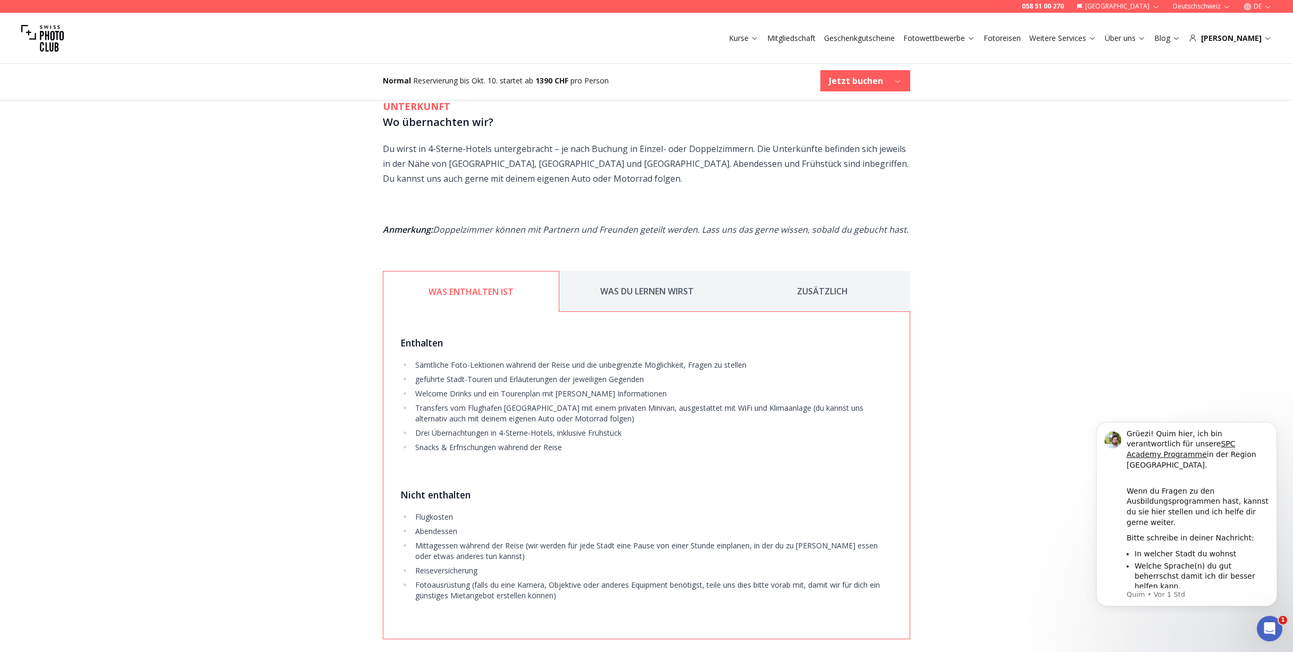
scroll to position [1967, 0]
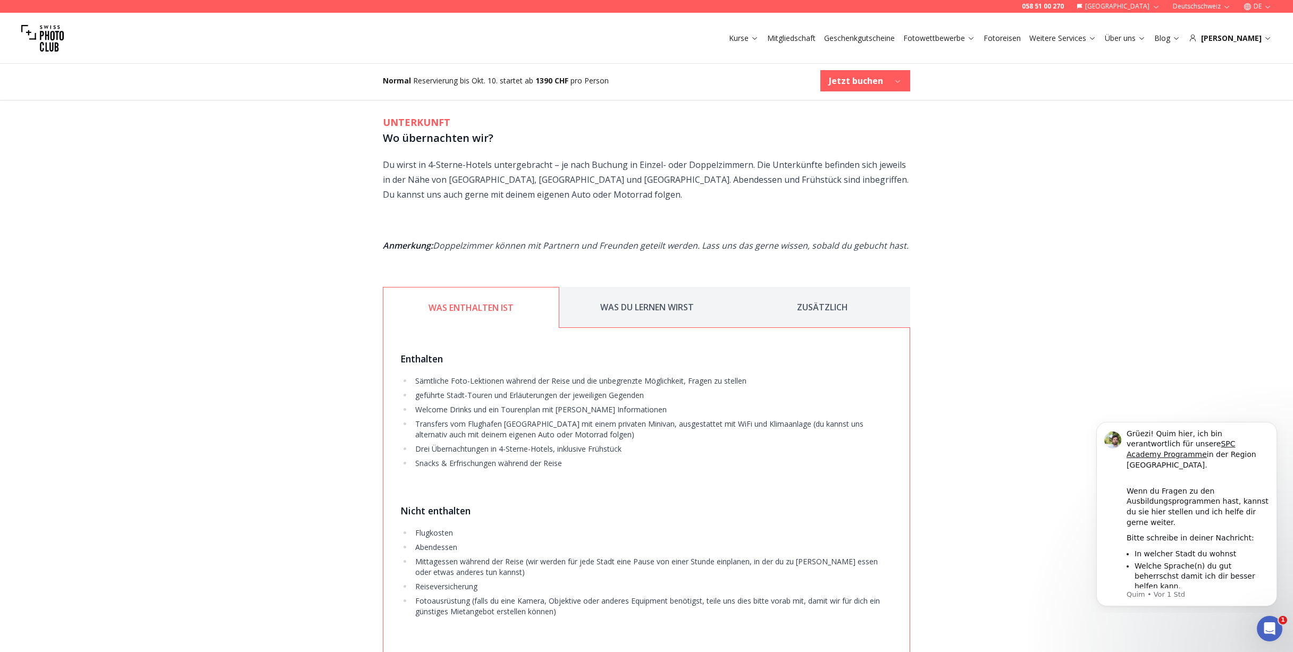
click at [609, 287] on button "WAS DU LERNEN WIRST" at bounding box center [646, 307] width 175 height 41
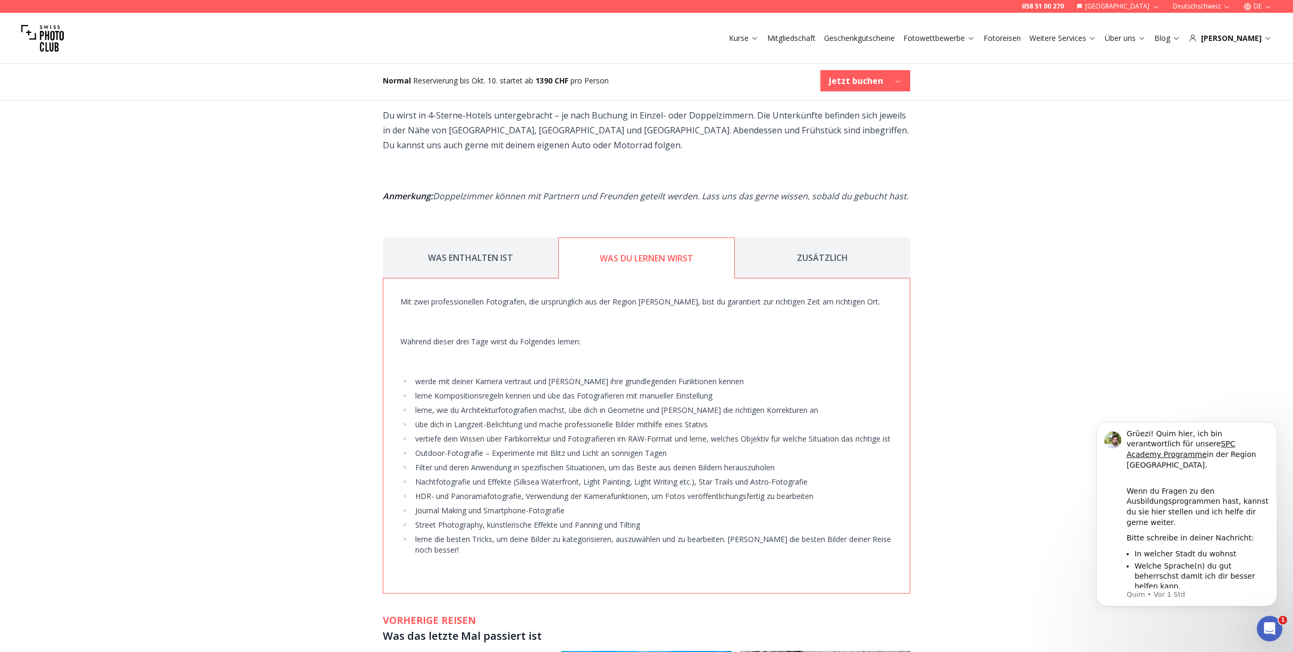
scroll to position [2020, 0]
click at [802, 235] on button "ZUSÄTZLICH" at bounding box center [822, 254] width 175 height 41
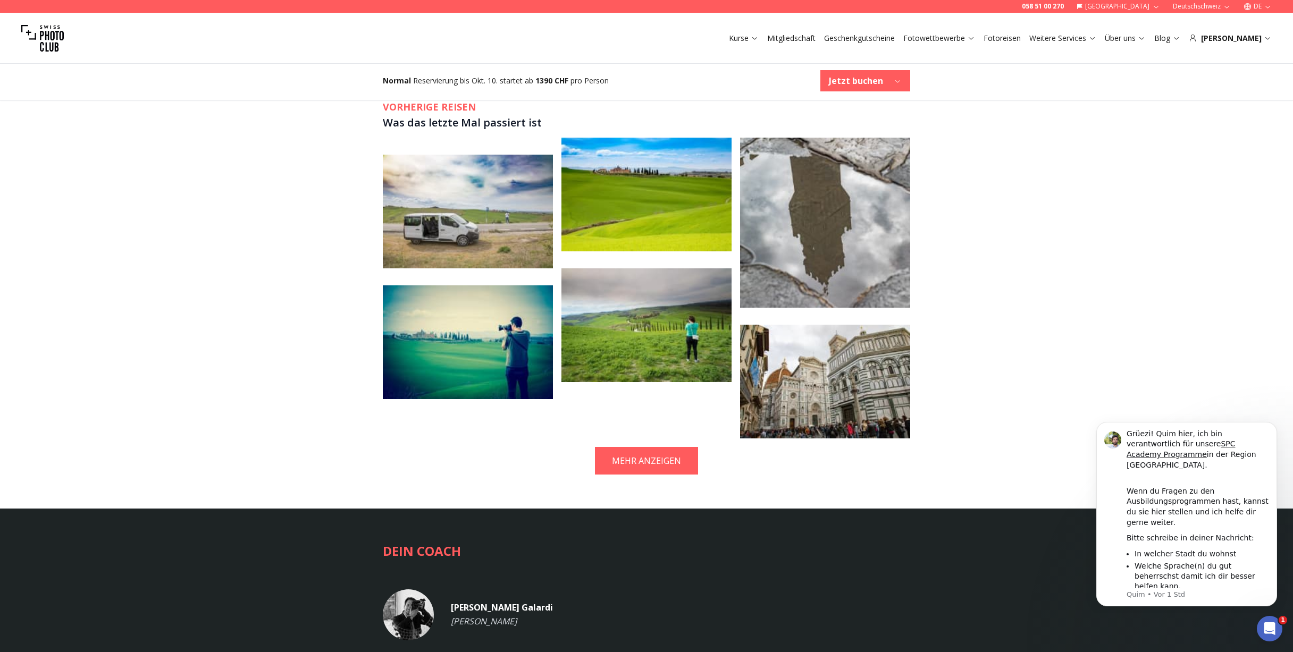
scroll to position [2233, 0]
click at [677, 447] on button "MEHR ANZEIGEN" at bounding box center [646, 461] width 103 height 28
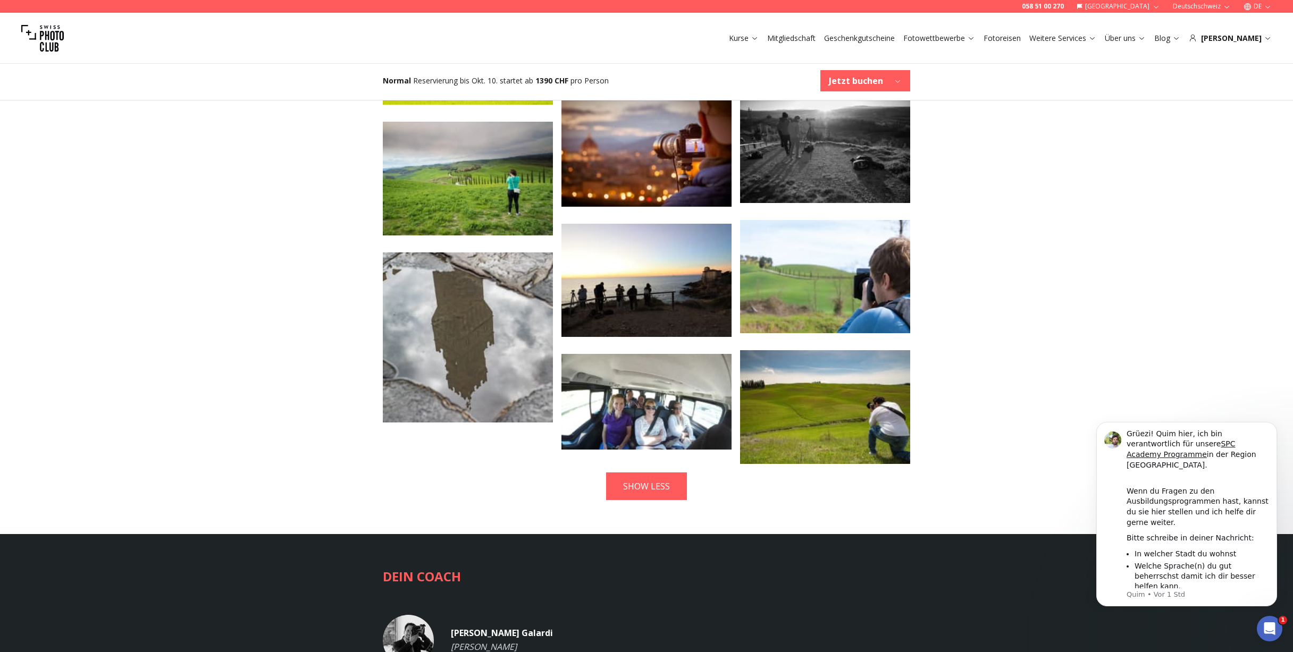
scroll to position [2658, 0]
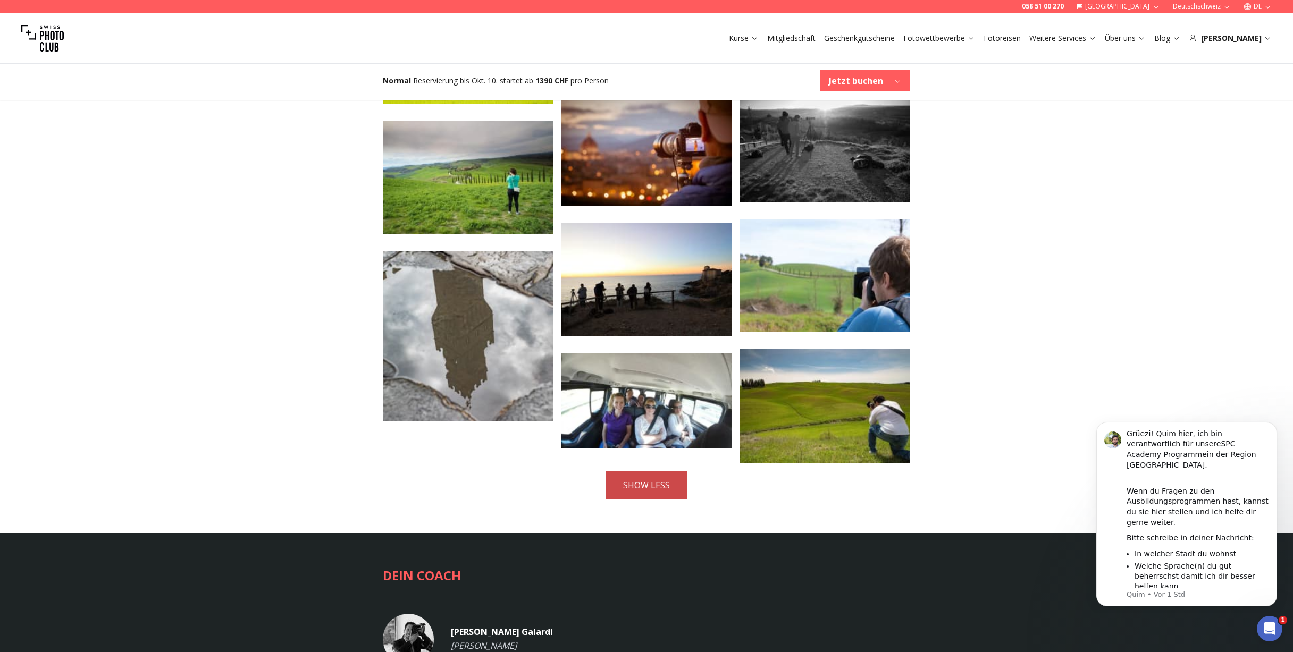
click at [670, 472] on button "SHOW LESS" at bounding box center [646, 486] width 81 height 28
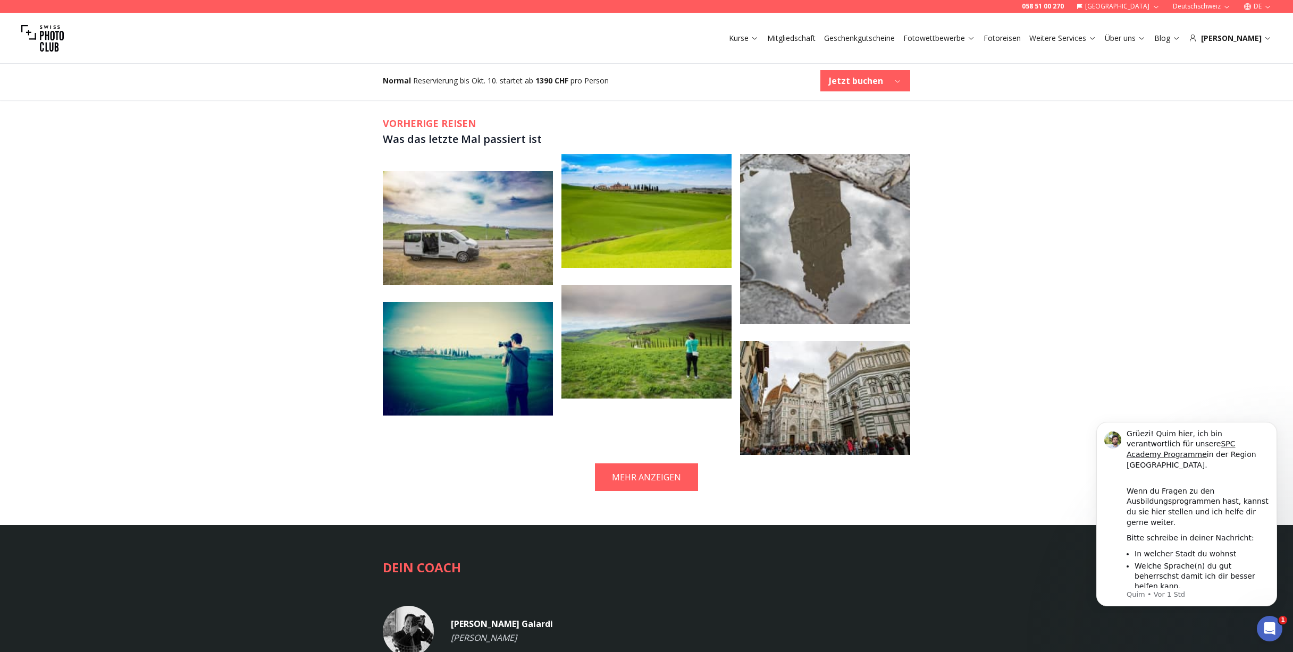
scroll to position [2020, 0]
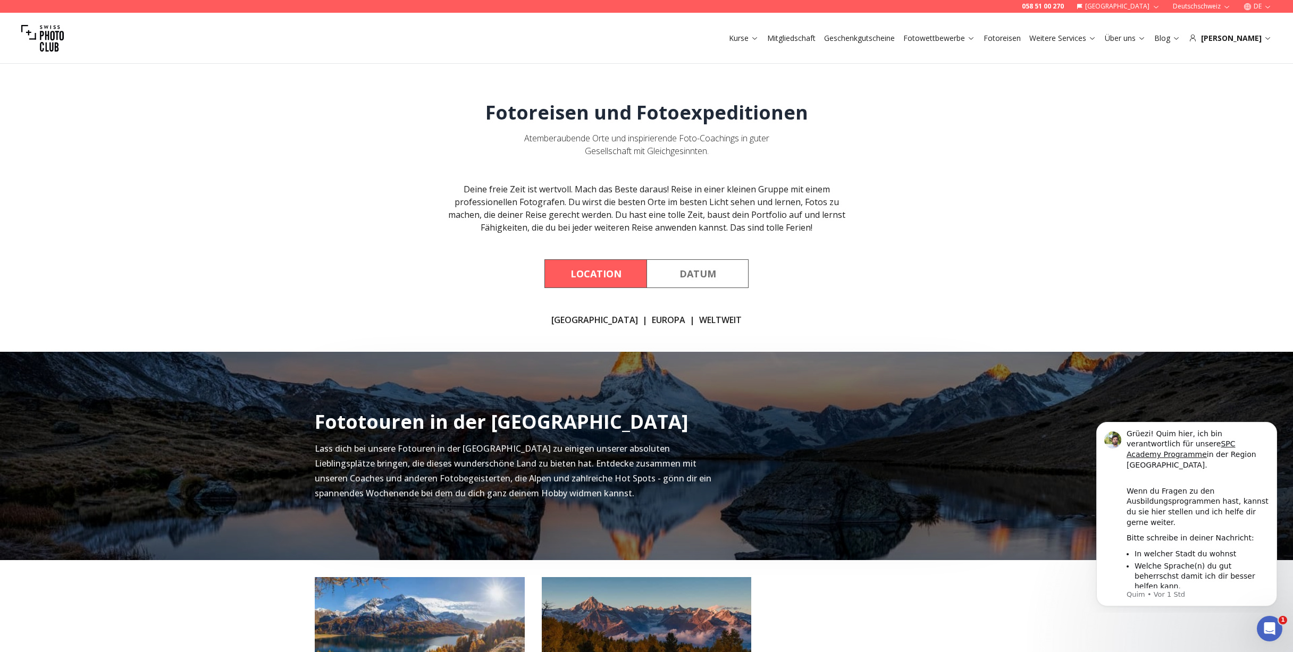
click at [704, 320] on link "WELTWEIT" at bounding box center [720, 320] width 43 height 13
